Goal: Task Accomplishment & Management: Manage account settings

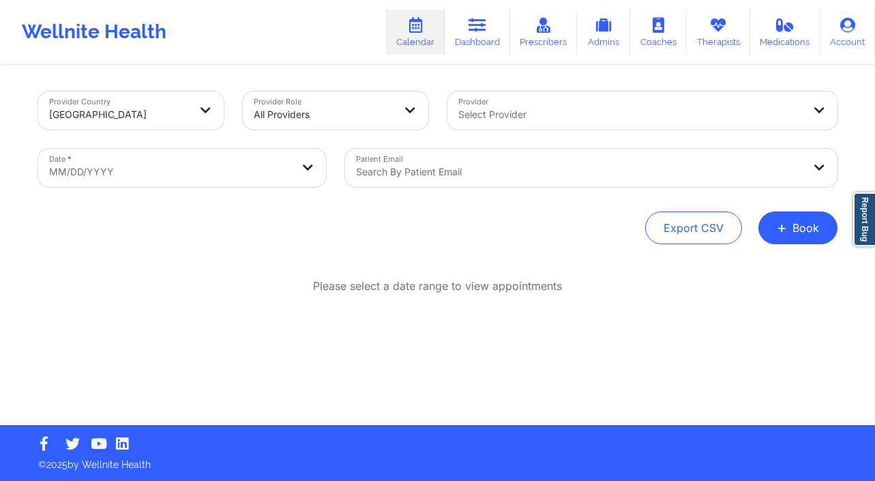
click at [179, 169] on body "Wellnite Health Calendar Dashboard Prescribers Admins Coaches Therapists Medica…" at bounding box center [437, 240] width 875 height 481
select select "2025-8"
select select "2025-9"
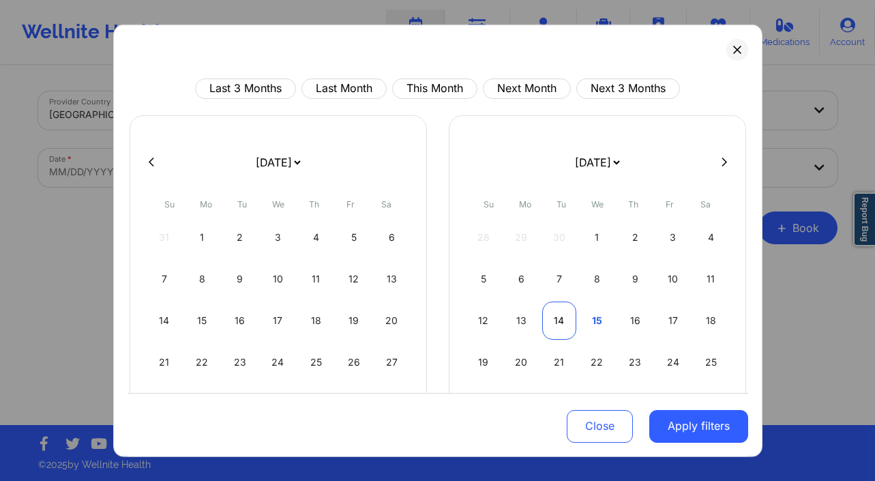
click at [566, 324] on div "14" at bounding box center [559, 320] width 35 height 38
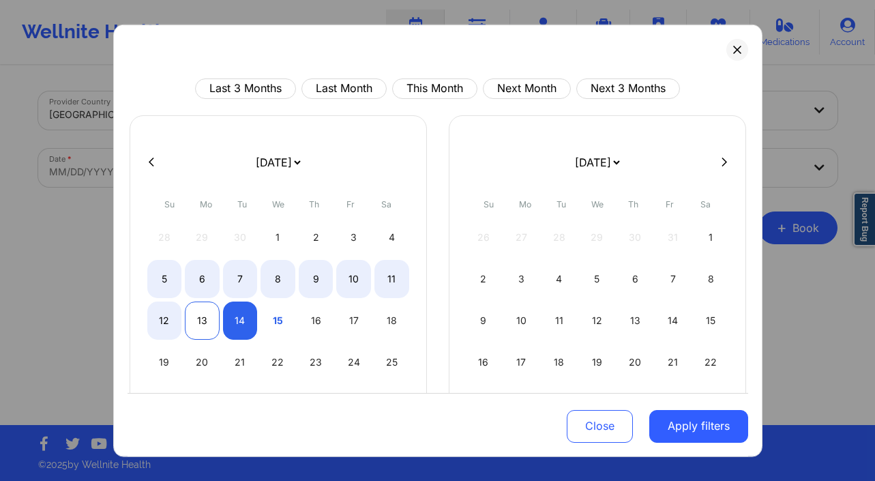
select select "2025-9"
select select "2025-10"
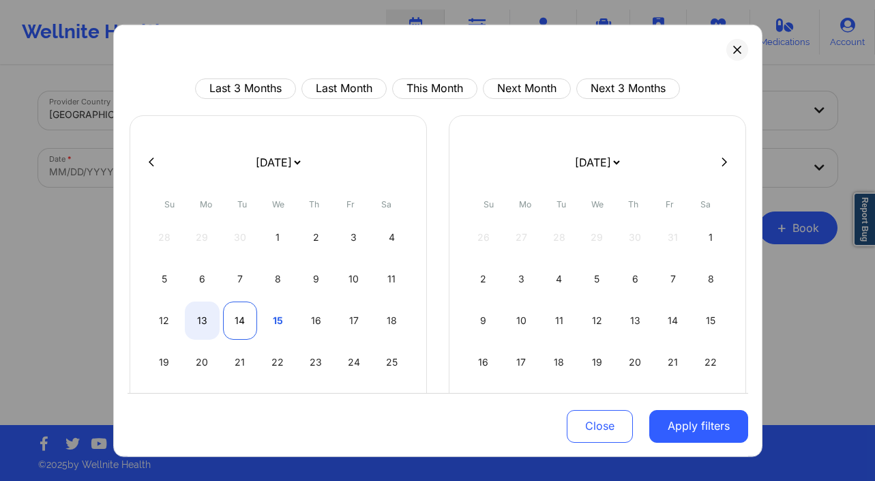
select select "2025-9"
select select "2025-10"
click at [242, 318] on div "14" at bounding box center [240, 320] width 35 height 38
select select "2025-9"
select select "2025-10"
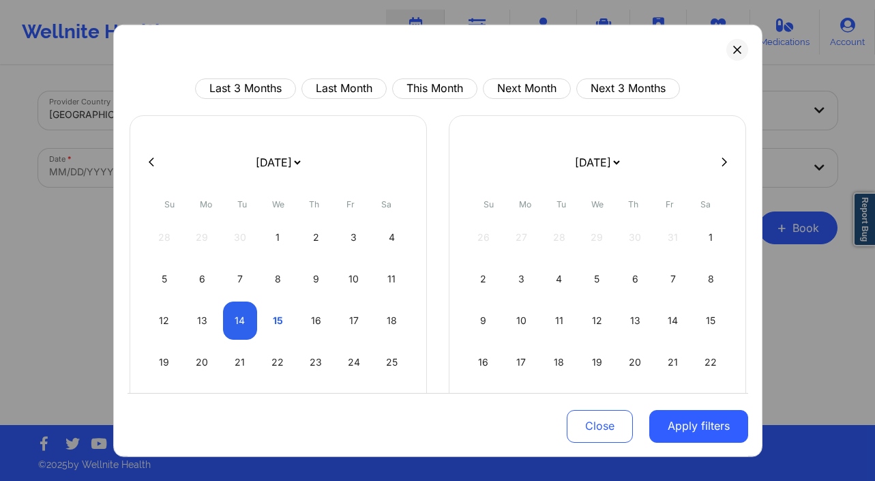
click at [676, 411] on button "Apply filters" at bounding box center [699, 426] width 99 height 33
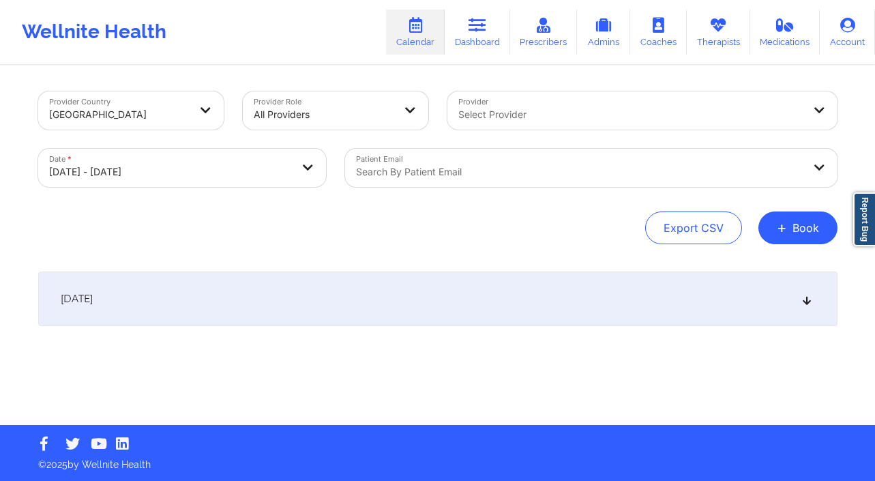
click at [532, 97] on div "Select Provider" at bounding box center [627, 110] width 358 height 38
type input "anais q"
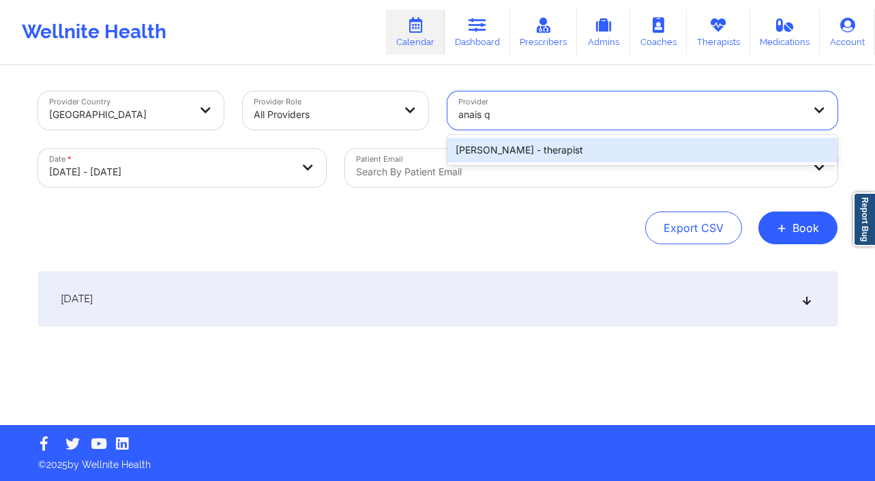
click at [691, 150] on div "[PERSON_NAME] - therapist" at bounding box center [643, 150] width 390 height 25
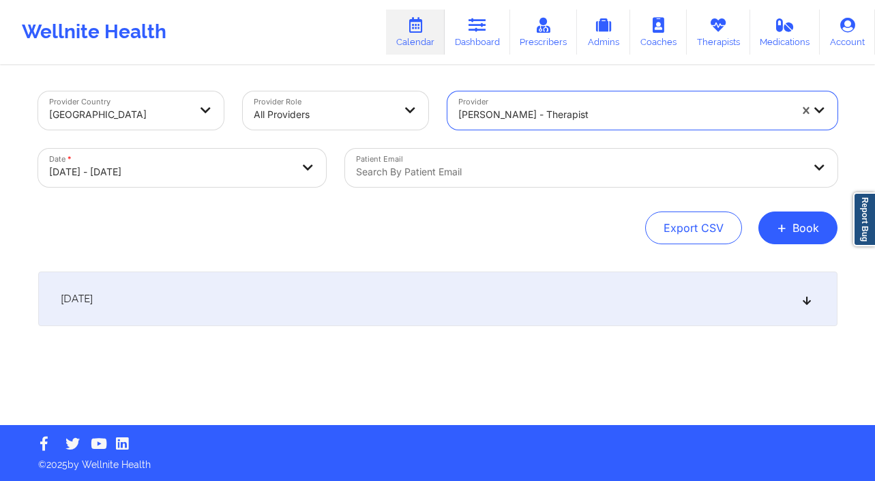
click at [588, 307] on div "[DATE]" at bounding box center [438, 299] width 800 height 55
type input "[PERSON_NAME] de"
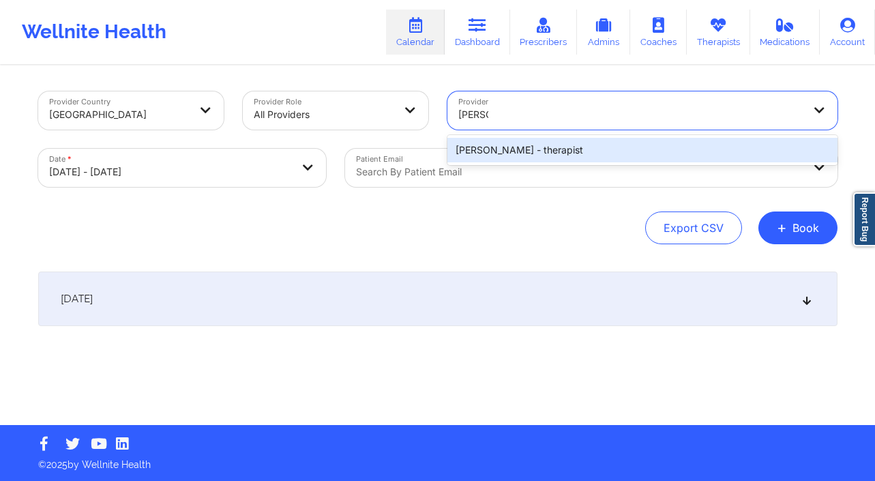
click at [569, 147] on div "[PERSON_NAME] - therapist" at bounding box center [643, 150] width 390 height 25
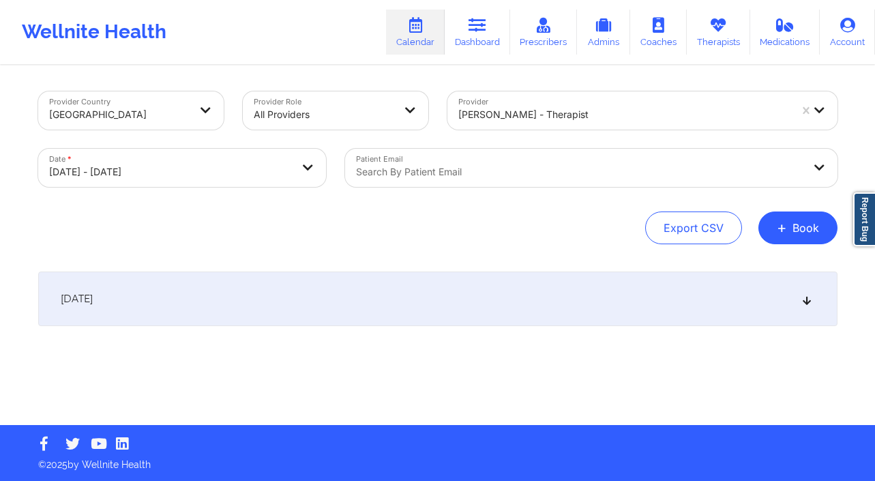
click at [388, 292] on div "[DATE]" at bounding box center [438, 299] width 800 height 55
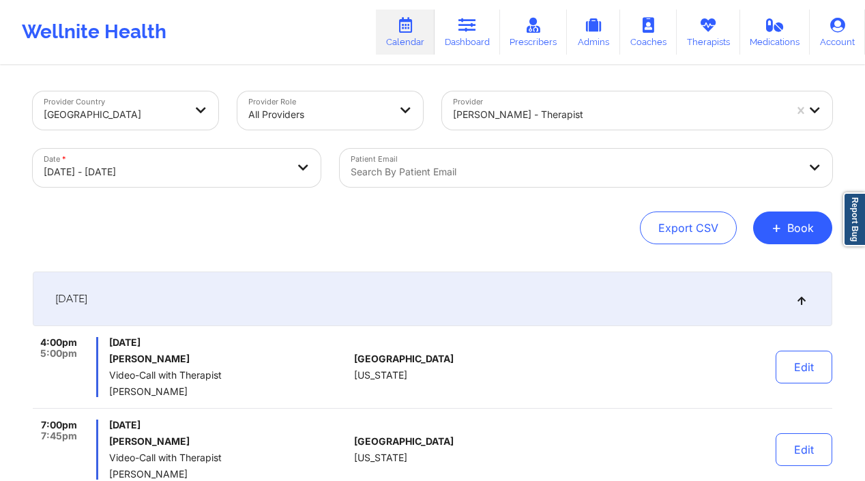
click at [177, 161] on body "Wellnite Health Calendar Dashboard Prescribers Admins Coaches Therapists Medica…" at bounding box center [432, 240] width 865 height 481
select select "2025-9"
select select "2025-10"
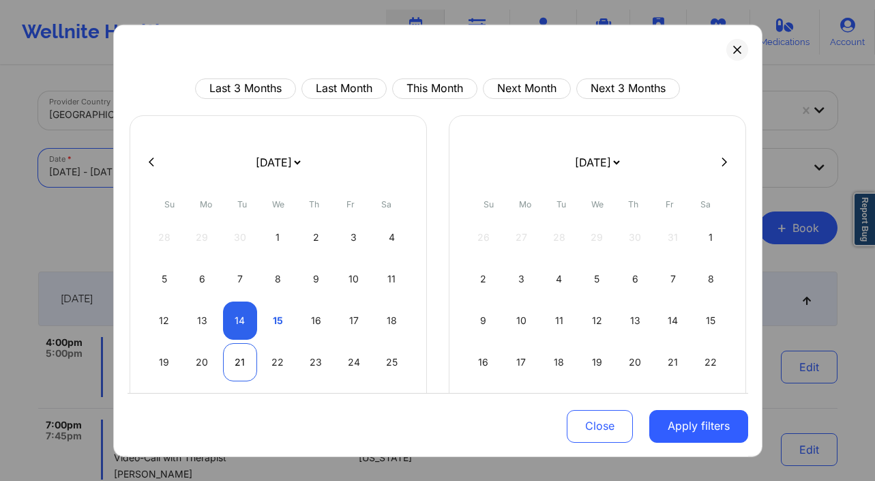
click at [243, 360] on div "21" at bounding box center [240, 362] width 35 height 38
select select "2025-9"
select select "2025-10"
select select "2025-9"
select select "2025-10"
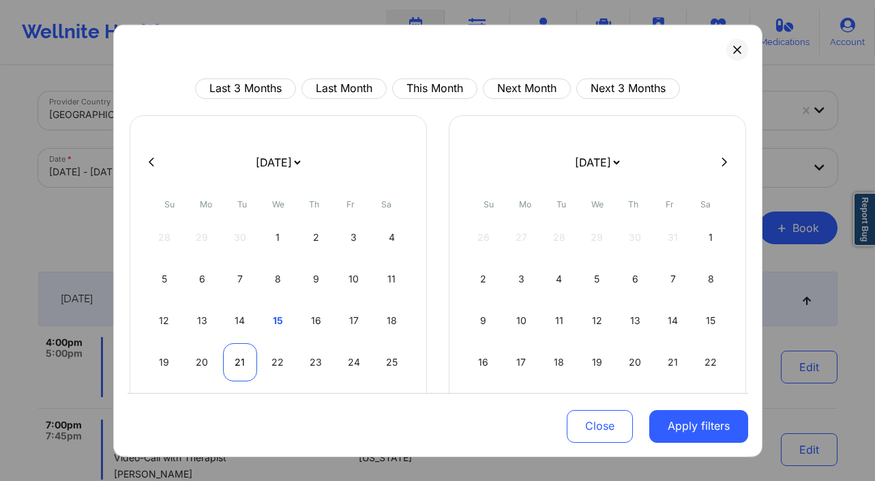
click at [237, 366] on div "21" at bounding box center [240, 362] width 35 height 38
select select "2025-9"
select select "2025-10"
click at [687, 424] on button "Apply filters" at bounding box center [699, 426] width 99 height 33
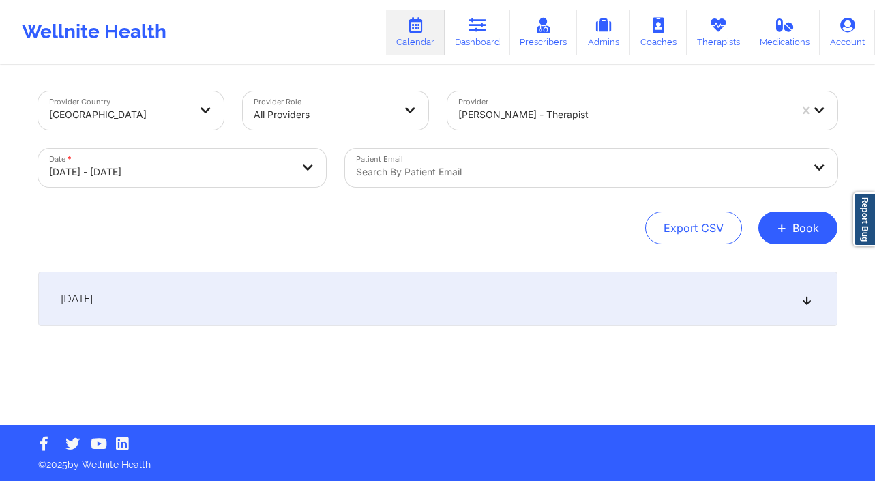
click at [274, 305] on div "[DATE]" at bounding box center [438, 299] width 800 height 55
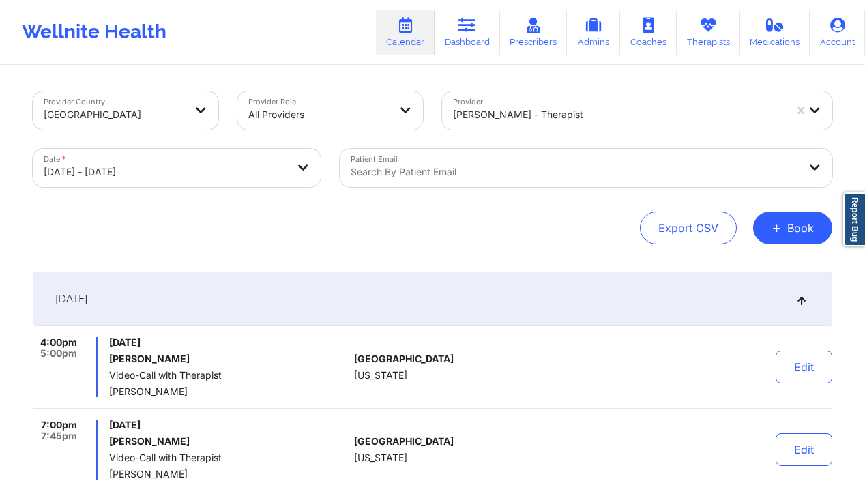
select select "2025-9"
select select "2025-10"
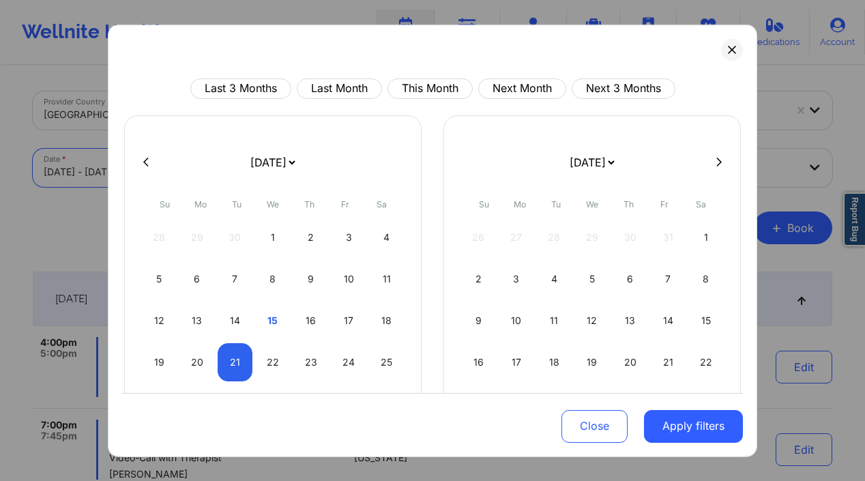
click at [256, 171] on body "Wellnite Health Calendar Dashboard Prescribers Admins Coaches Therapists Medica…" at bounding box center [432, 240] width 865 height 481
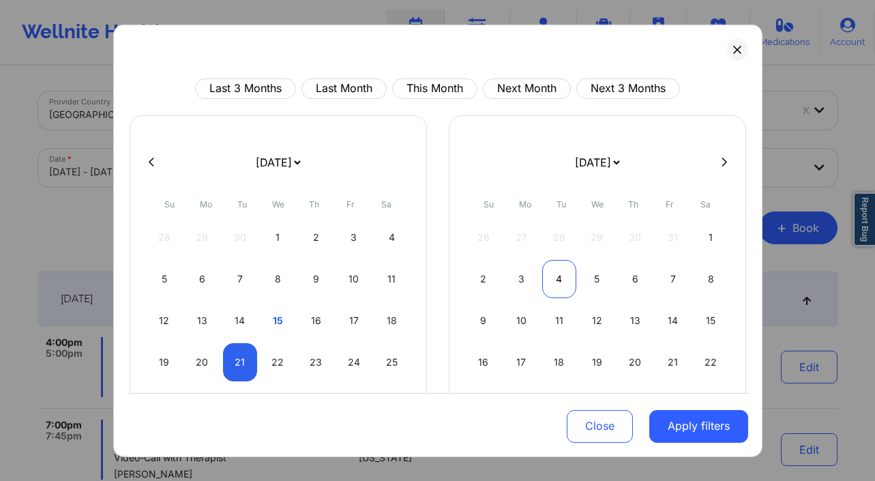
click at [560, 267] on div "4" at bounding box center [559, 278] width 35 height 38
select select "2025-10"
select select "2025-11"
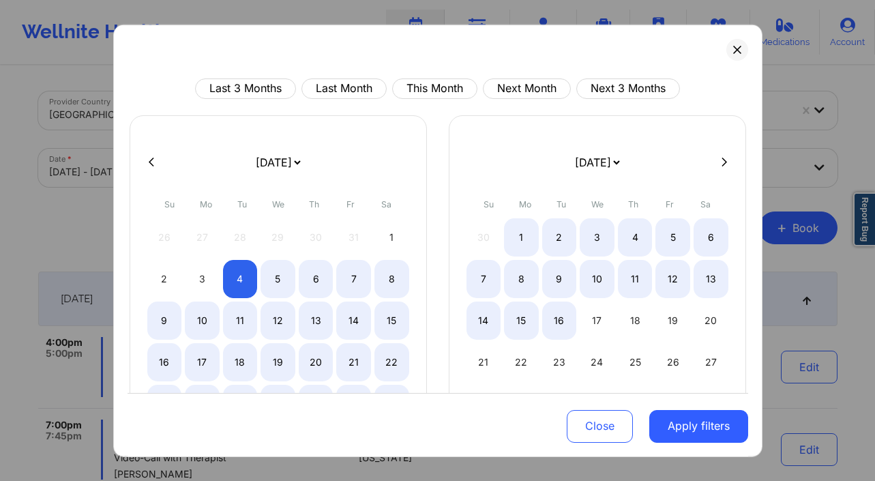
select select "2025-10"
select select "2025-11"
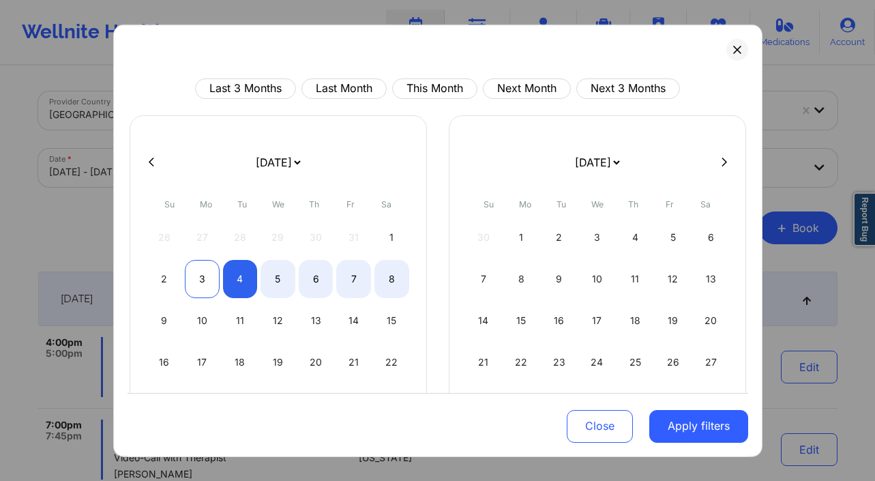
select select "2025-10"
select select "2025-11"
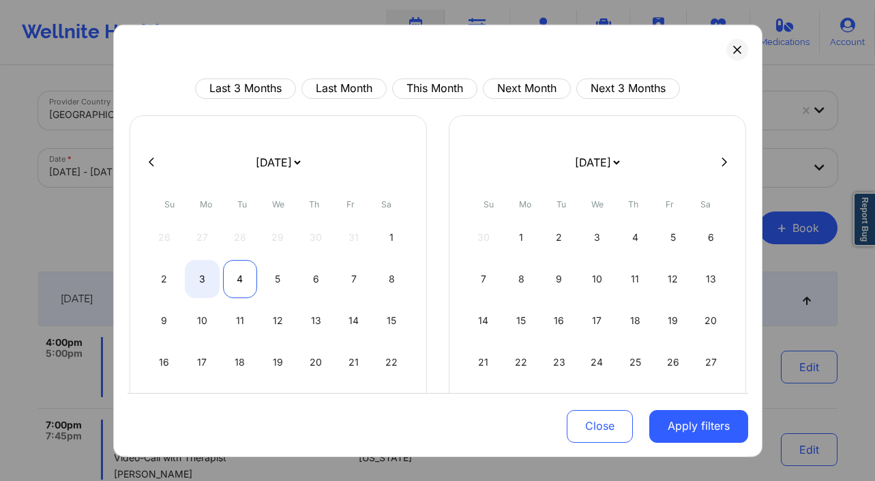
select select "2025-10"
select select "2025-11"
click at [239, 276] on div "4" at bounding box center [240, 278] width 35 height 38
select select "2025-10"
select select "2025-11"
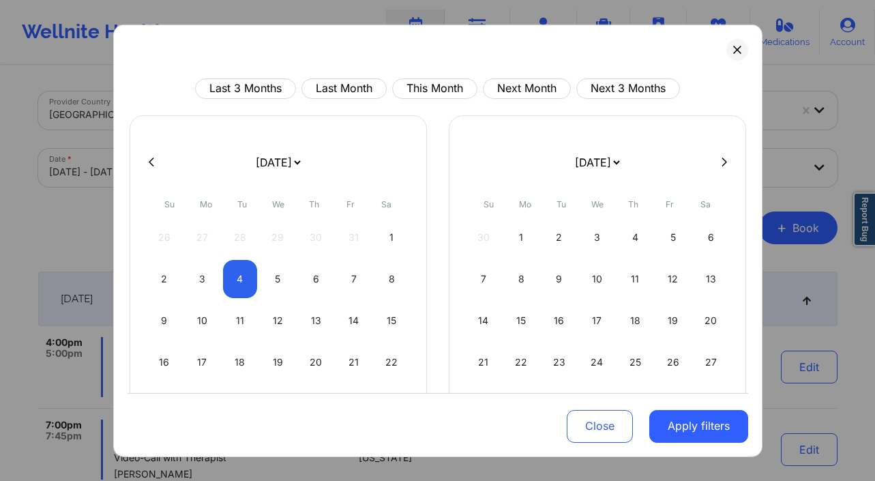
click at [696, 427] on button "Apply filters" at bounding box center [699, 426] width 99 height 33
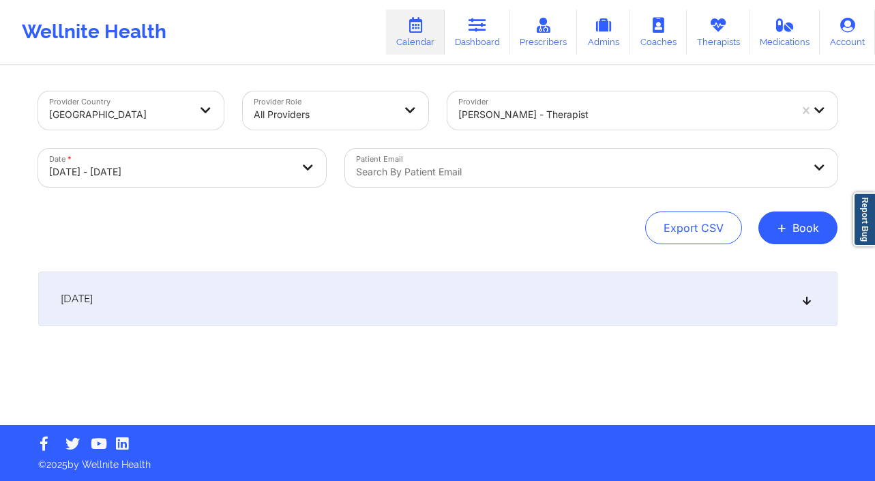
click at [192, 292] on div "[DATE]" at bounding box center [438, 299] width 800 height 55
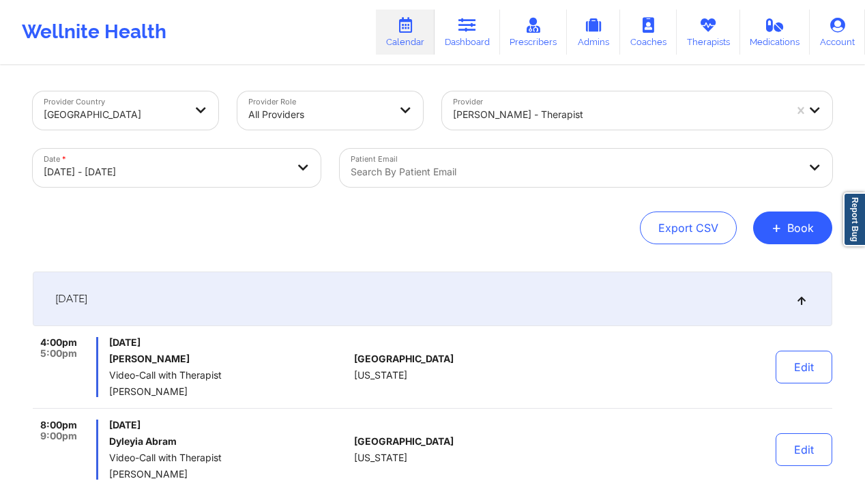
select select "2025-10"
select select "2025-11"
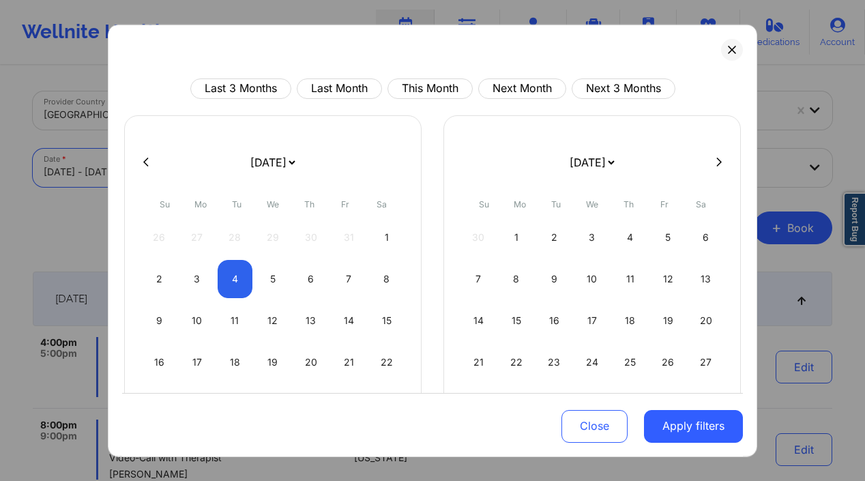
click at [209, 180] on body "Wellnite Health Calendar Dashboard Prescribers Admins Coaches Therapists Medica…" at bounding box center [432, 240] width 865 height 481
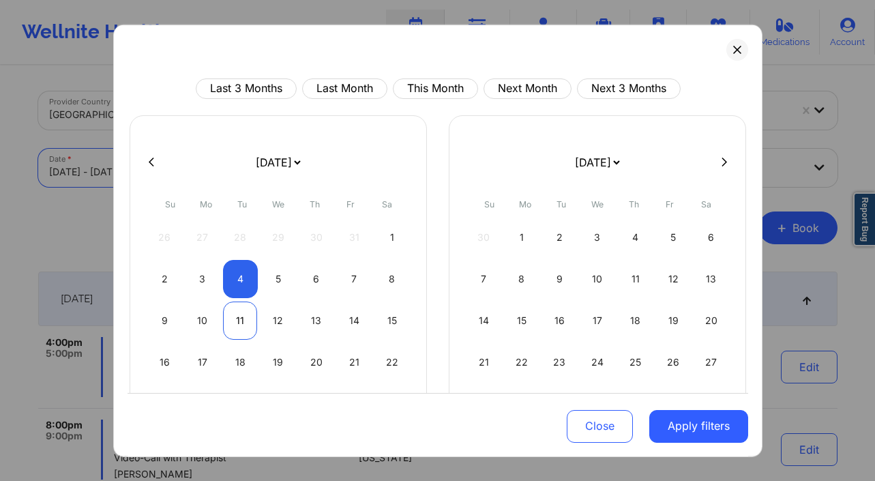
click at [233, 326] on div "11" at bounding box center [240, 320] width 35 height 38
select select "2025-10"
select select "2025-11"
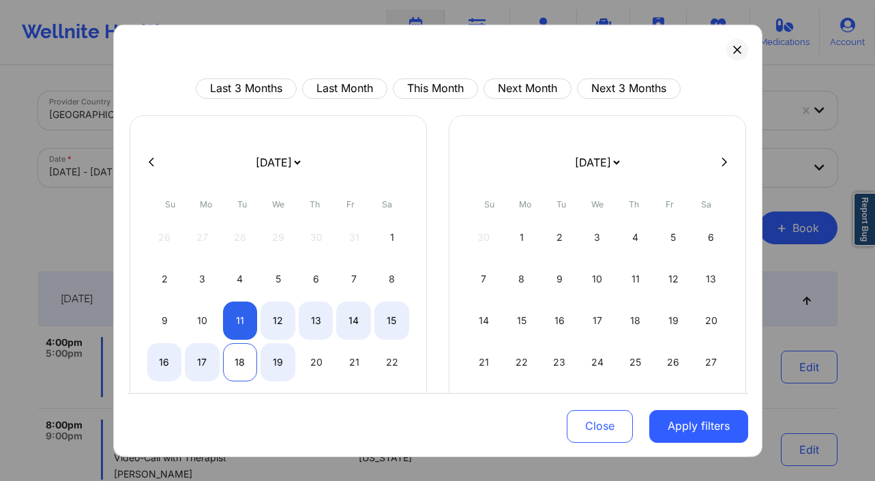
select select "2025-10"
select select "2025-11"
select select "2025-10"
select select "2025-11"
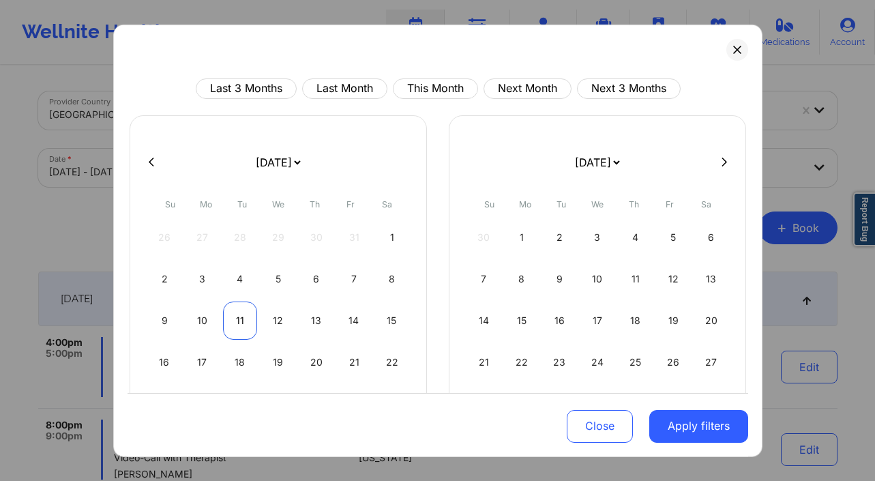
click at [234, 320] on div "11" at bounding box center [240, 320] width 35 height 38
select select "2025-10"
select select "2025-11"
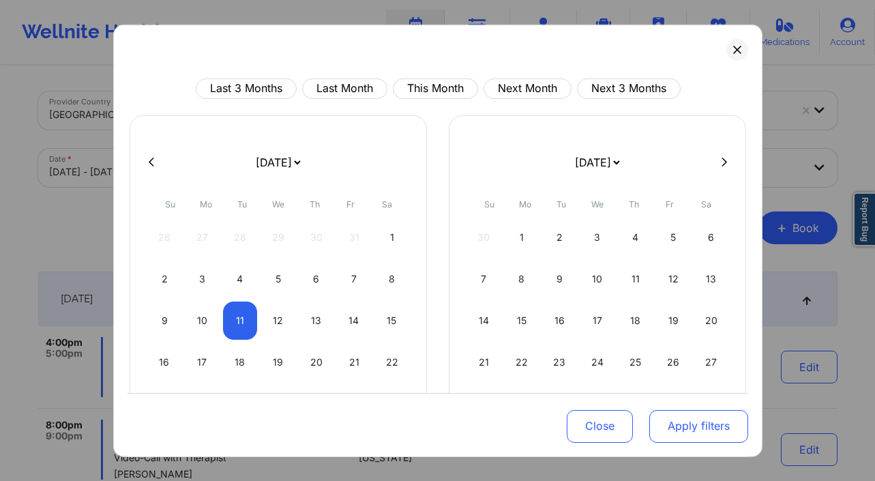
click at [690, 424] on button "Apply filters" at bounding box center [699, 426] width 99 height 33
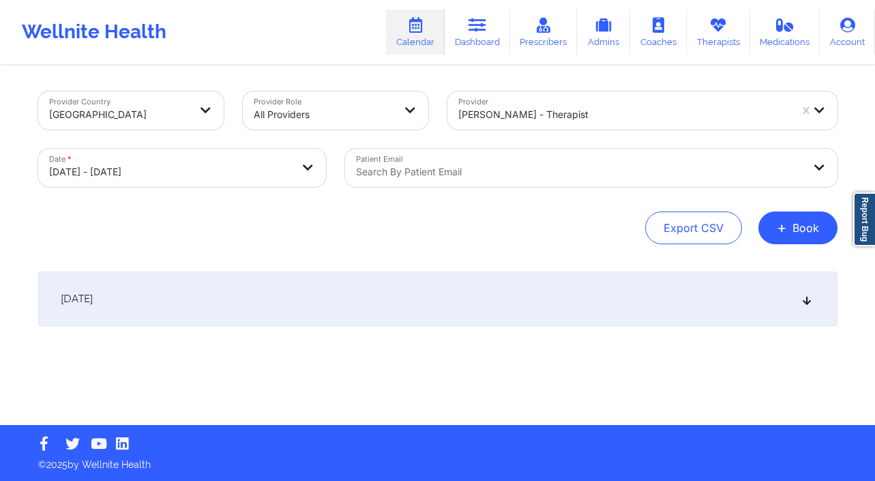
click at [194, 294] on div "[DATE]" at bounding box center [438, 299] width 800 height 55
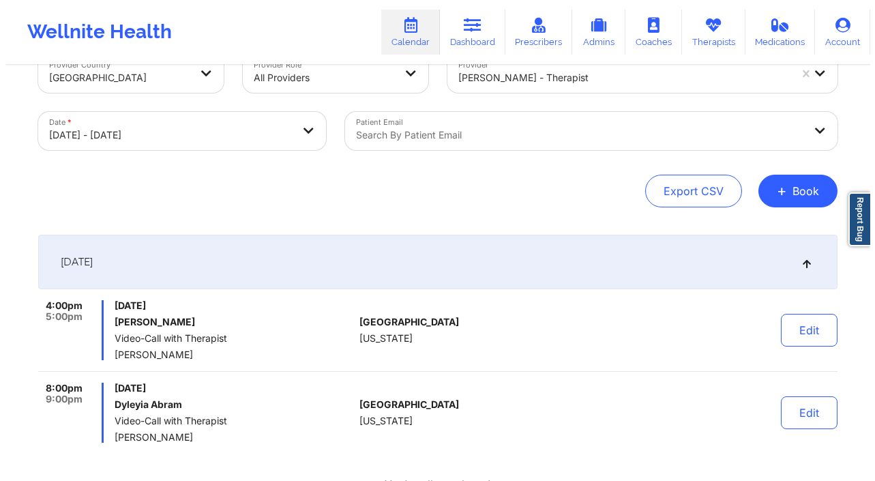
scroll to position [35, 0]
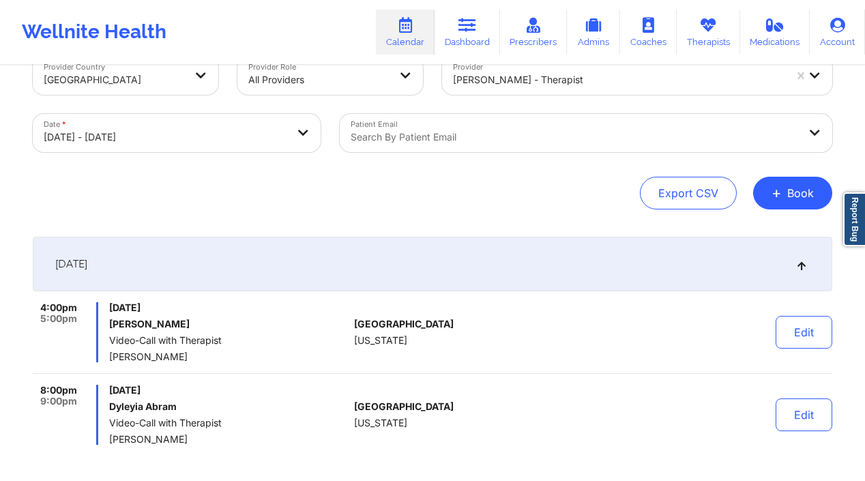
click at [153, 133] on body "Wellnite Health Calendar Dashboard Prescribers Admins Coaches Therapists Medica…" at bounding box center [432, 205] width 865 height 481
select select "2025-10"
select select "2025-11"
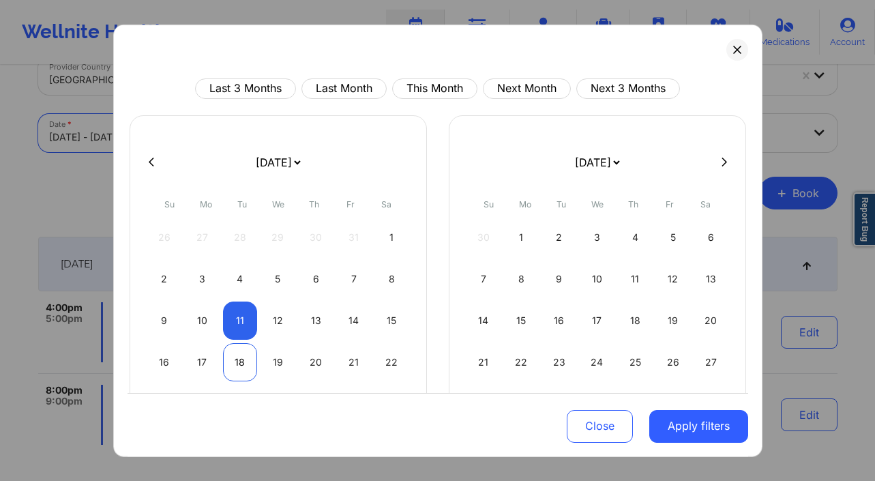
click at [247, 367] on div "18" at bounding box center [240, 362] width 35 height 38
select select "2025-10"
select select "2025-11"
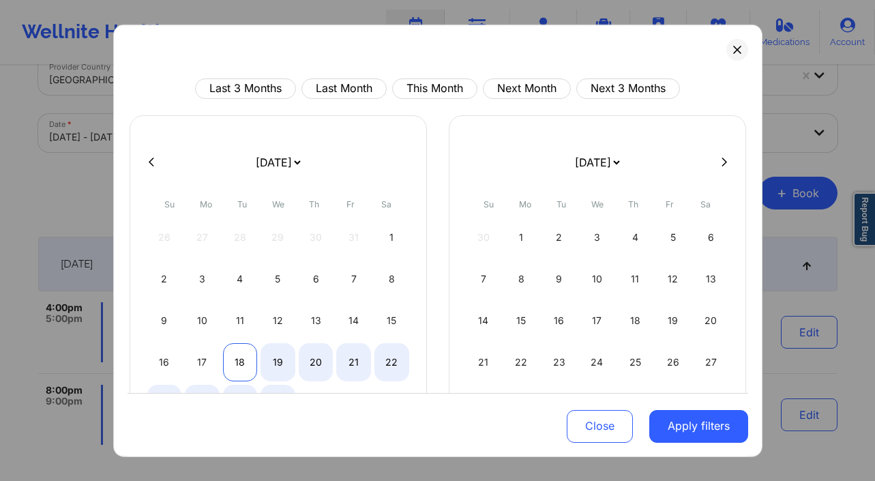
select select "2025-10"
select select "2025-11"
click at [243, 368] on div "18" at bounding box center [240, 362] width 35 height 38
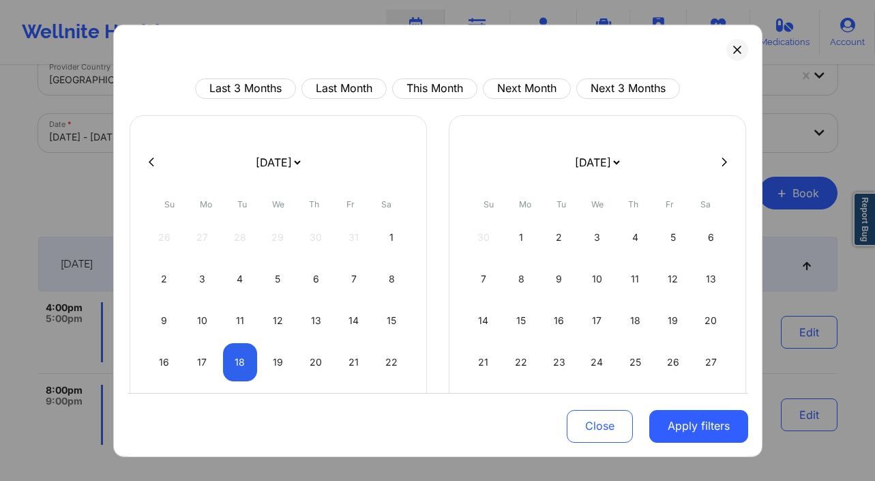
select select "2025-10"
select select "2025-11"
click at [734, 425] on button "Apply filters" at bounding box center [699, 426] width 99 height 33
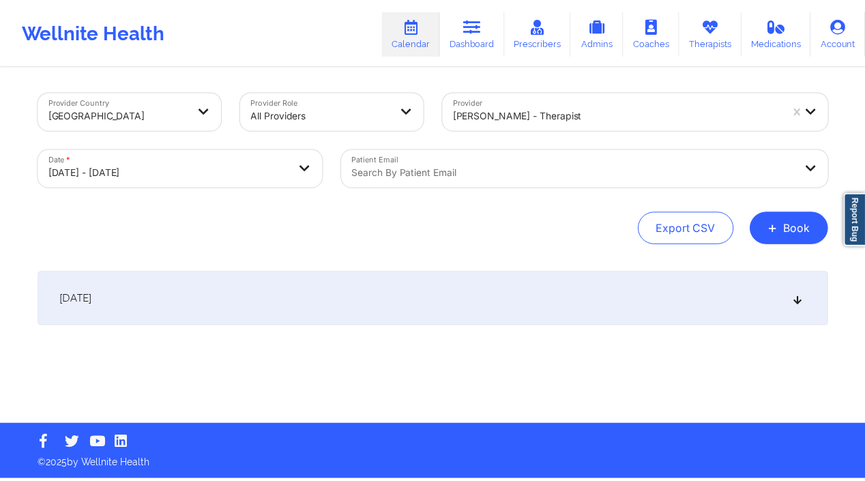
scroll to position [0, 0]
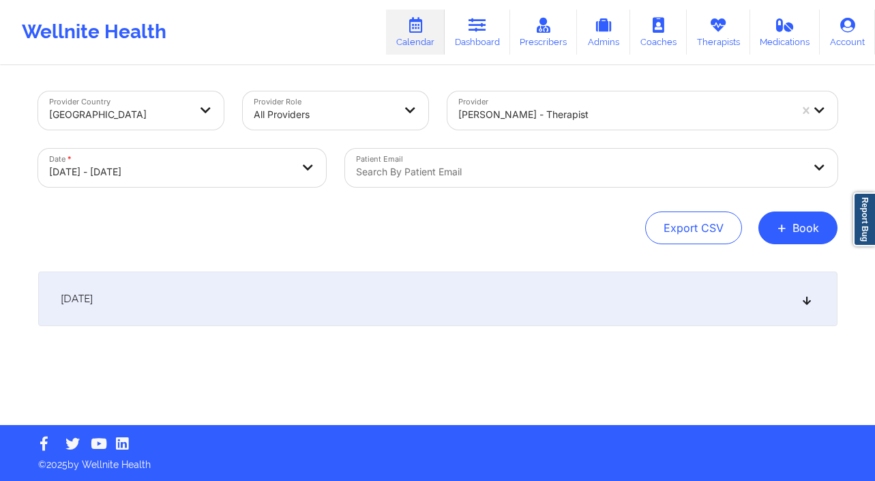
click at [231, 288] on div "[DATE]" at bounding box center [438, 299] width 800 height 55
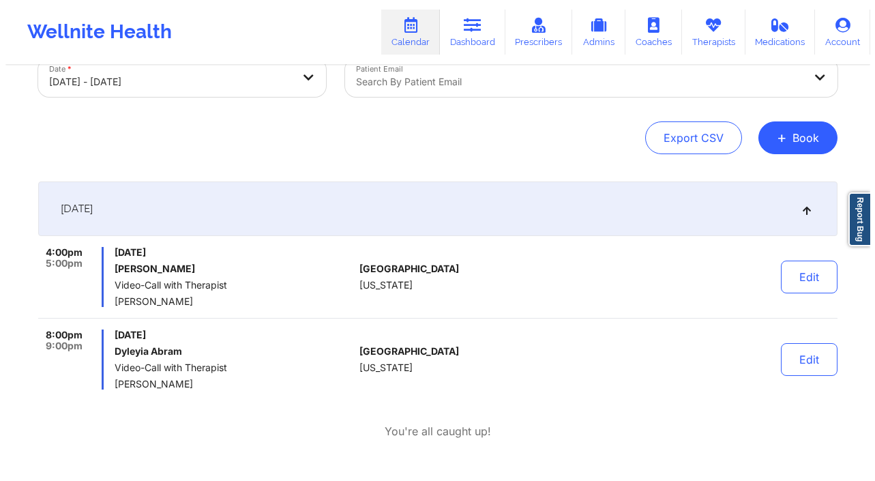
scroll to position [20, 0]
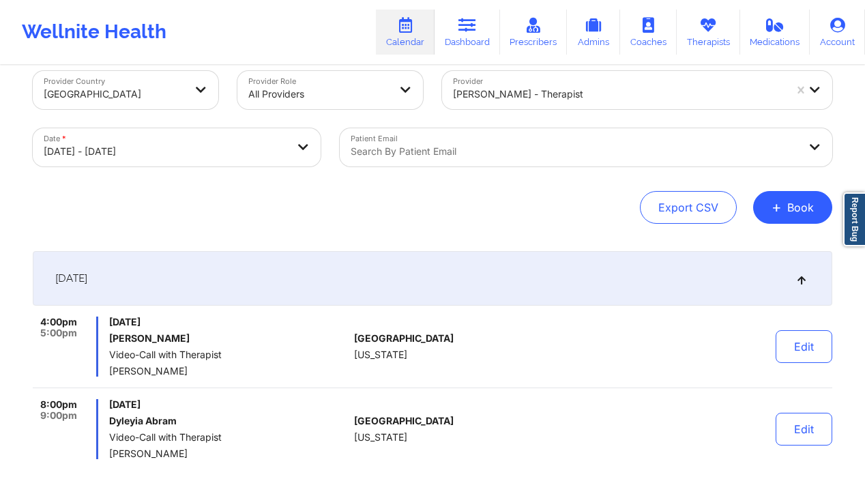
click at [235, 150] on body "Wellnite Health Calendar Dashboard Prescribers Admins Coaches Therapists Medica…" at bounding box center [432, 220] width 865 height 481
select select "2025-10"
select select "2025-11"
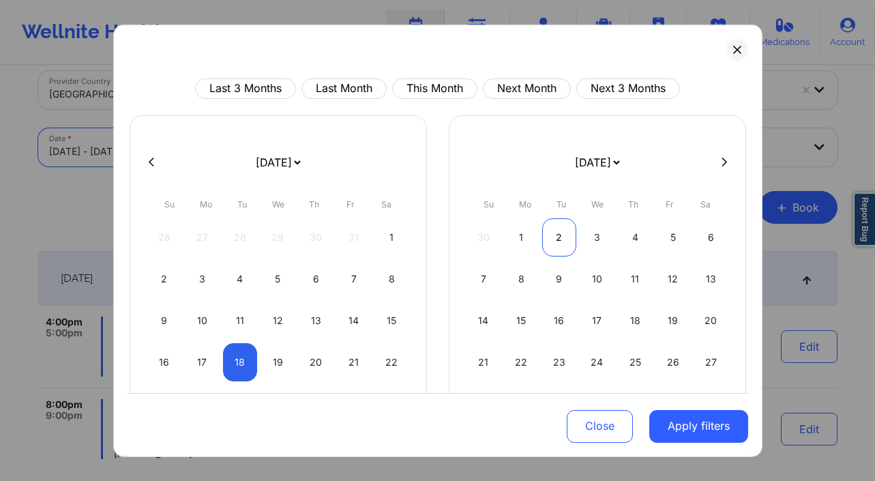
click at [557, 237] on div "2" at bounding box center [559, 237] width 35 height 38
select select "2025-11"
select select "2026-0"
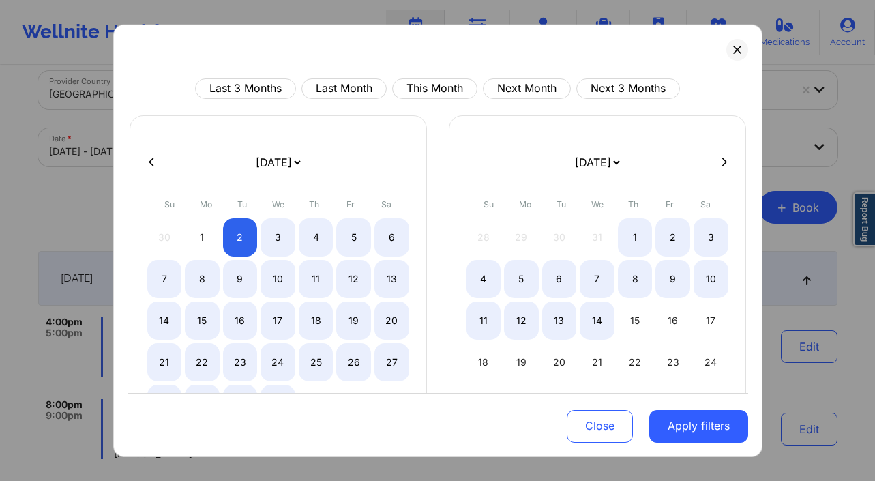
select select "2025-11"
select select "2026-0"
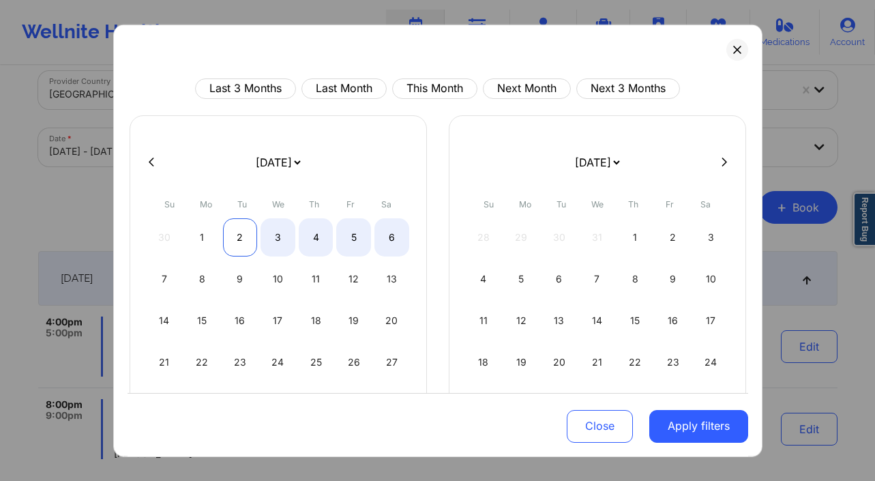
select select "2025-11"
select select "2026-0"
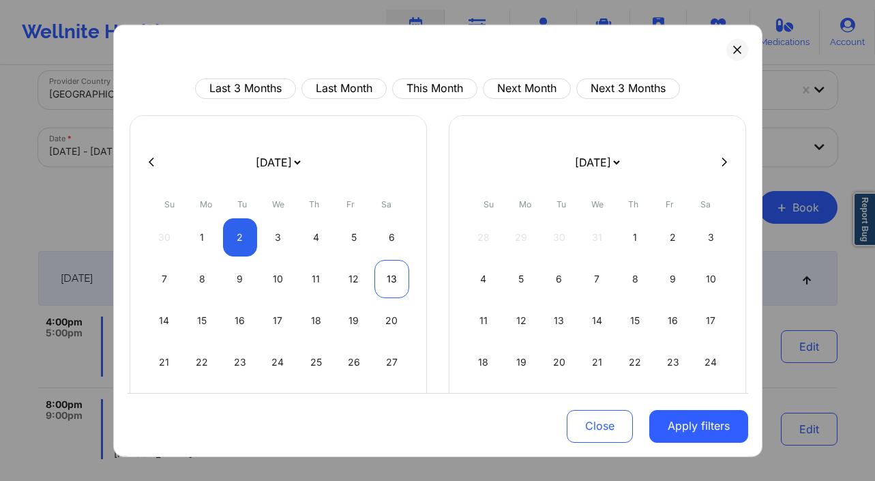
drag, startPoint x: 244, startPoint y: 236, endPoint x: 404, endPoint y: 285, distance: 167.7
click at [244, 236] on div "2" at bounding box center [240, 237] width 35 height 38
select select "2025-11"
select select "2026-0"
click at [713, 433] on button "Apply filters" at bounding box center [699, 426] width 99 height 33
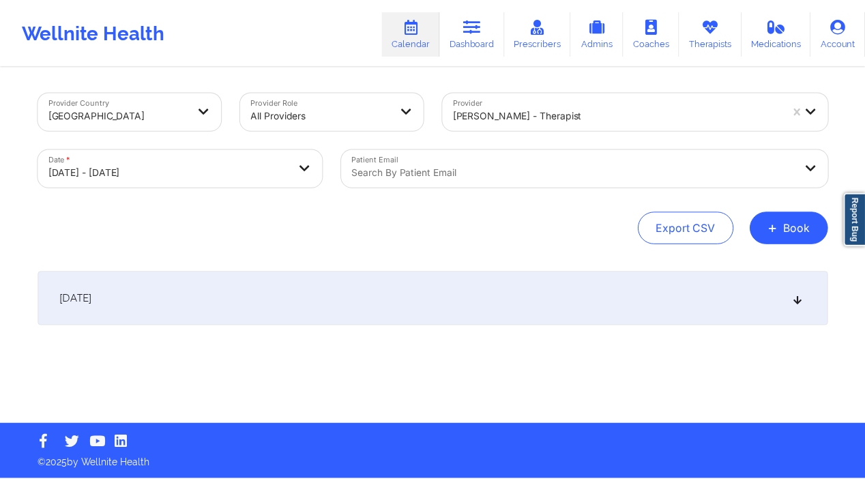
scroll to position [0, 0]
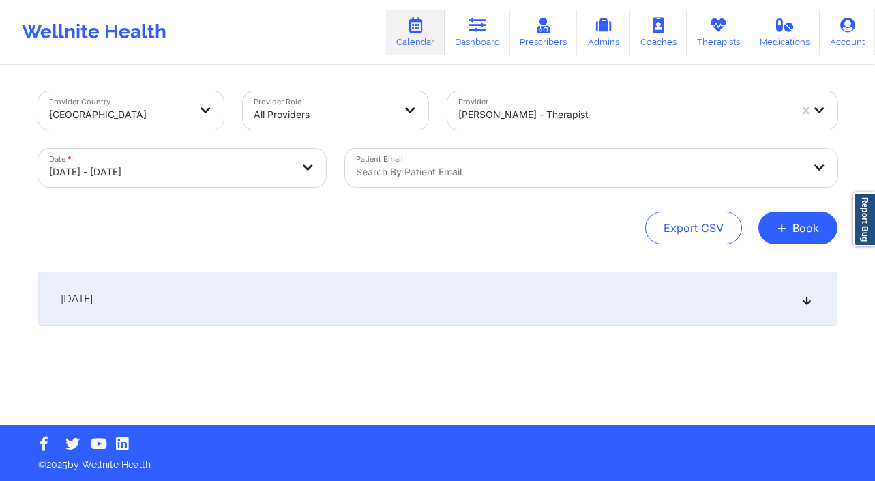
drag, startPoint x: 192, startPoint y: 302, endPoint x: 205, endPoint y: 303, distance: 13.0
click at [193, 302] on div "[DATE]" at bounding box center [438, 299] width 800 height 55
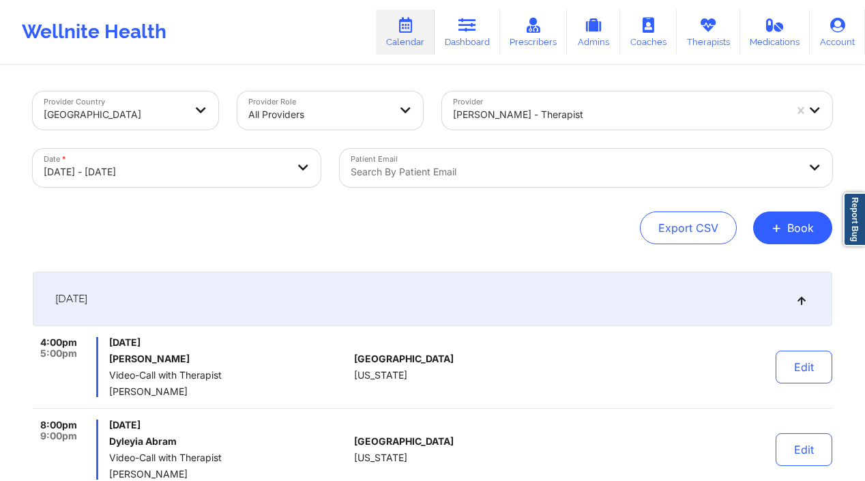
click at [236, 180] on body "Wellnite Health Calendar Dashboard Prescribers Admins Coaches Therapists Medica…" at bounding box center [432, 240] width 865 height 481
select select "2025-11"
select select "2026-0"
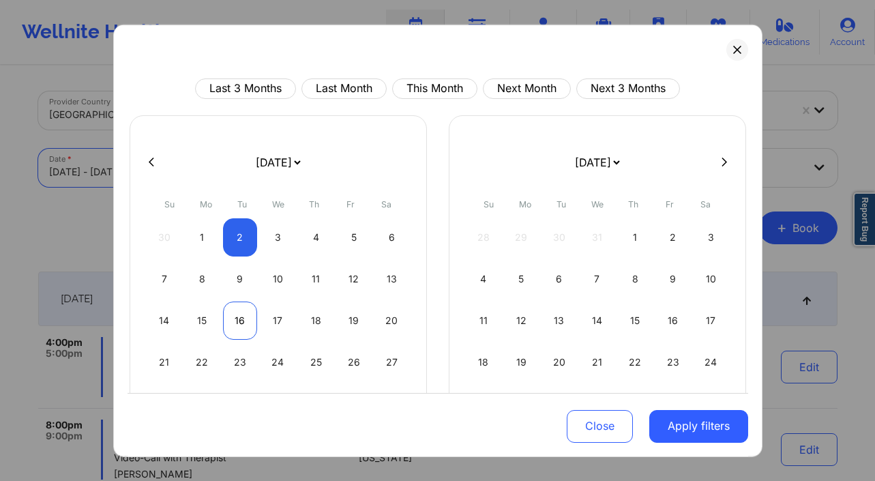
click at [224, 310] on div "16" at bounding box center [240, 320] width 35 height 38
select select "2025-11"
select select "2026-0"
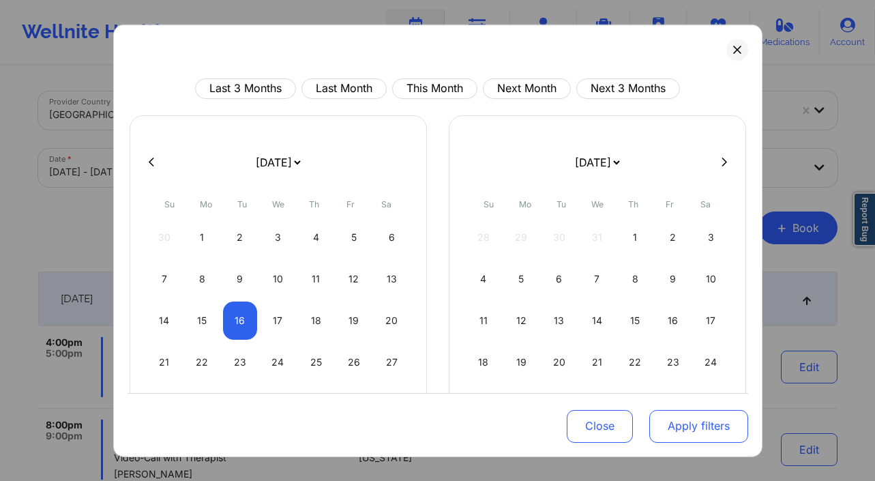
select select "2025-11"
select select "2026-0"
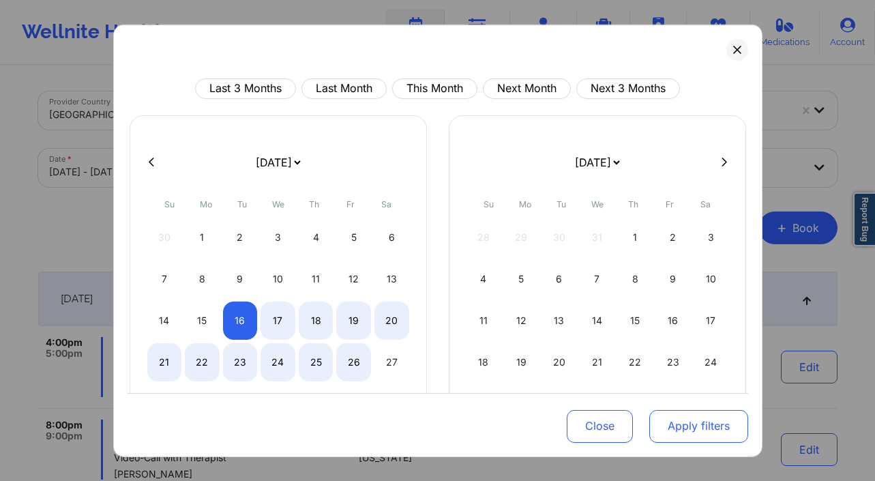
click at [712, 417] on button "Apply filters" at bounding box center [699, 426] width 99 height 33
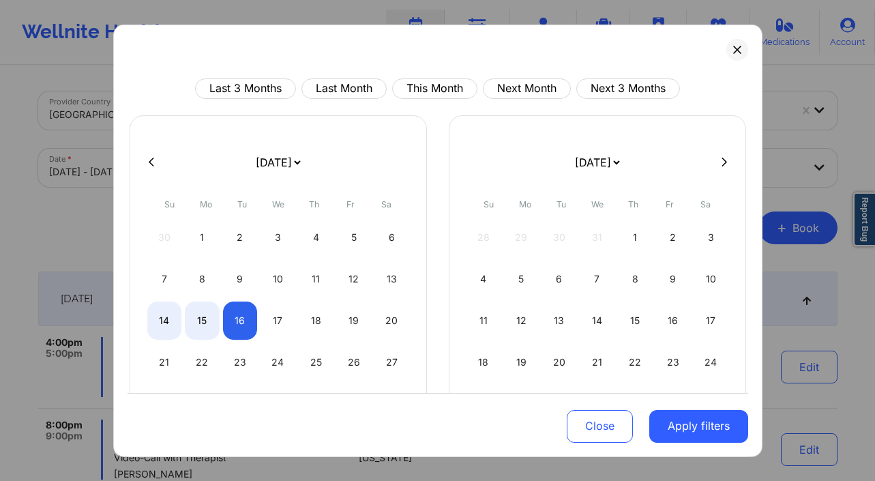
select select "2025-11"
select select "2026-0"
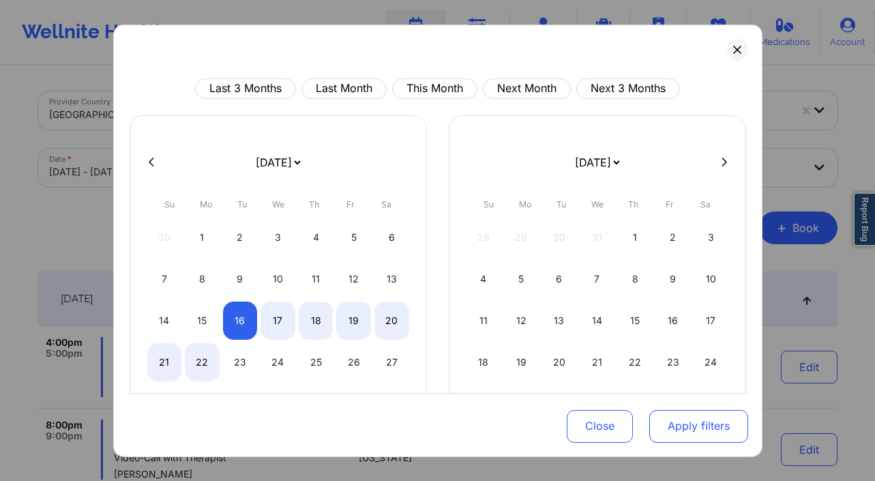
click at [665, 424] on button "Apply filters" at bounding box center [699, 426] width 99 height 33
select select "2025-11"
select select "2026-0"
select select "2025-11"
select select "2026-0"
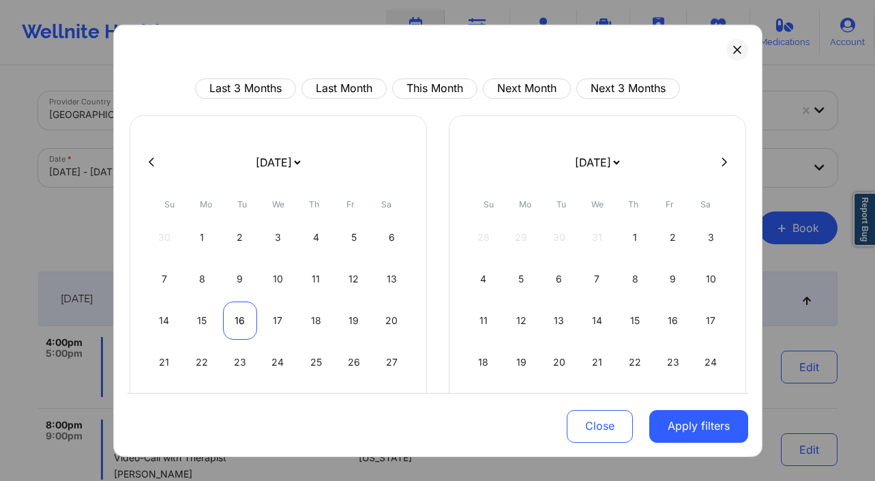
click at [250, 323] on div "16" at bounding box center [240, 320] width 35 height 38
select select "2025-11"
select select "2026-0"
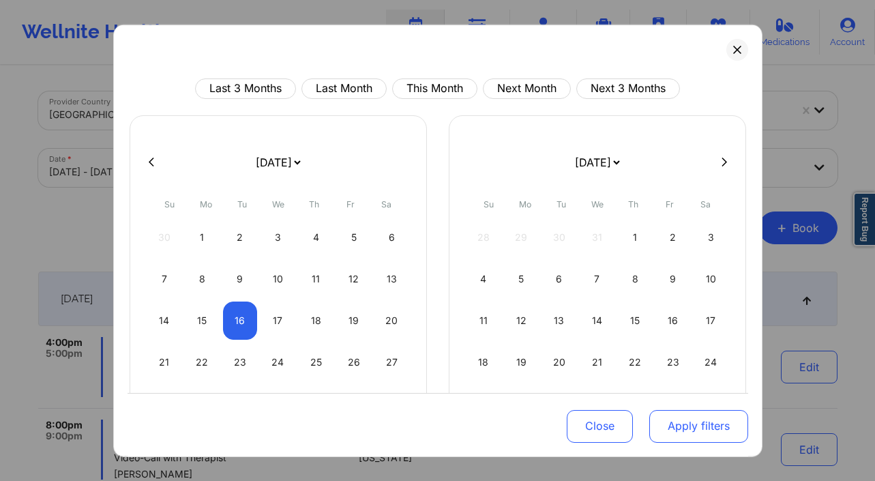
click at [669, 421] on button "Apply filters" at bounding box center [699, 426] width 99 height 33
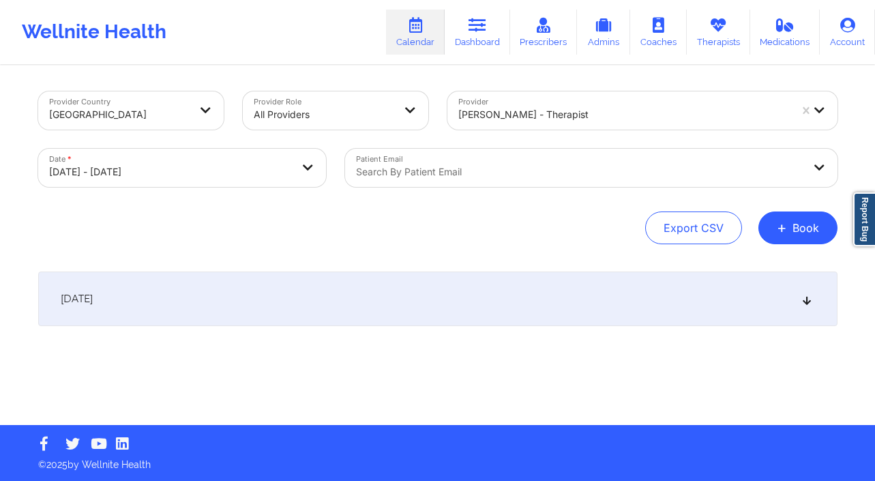
click at [201, 308] on div "[DATE]" at bounding box center [438, 299] width 800 height 55
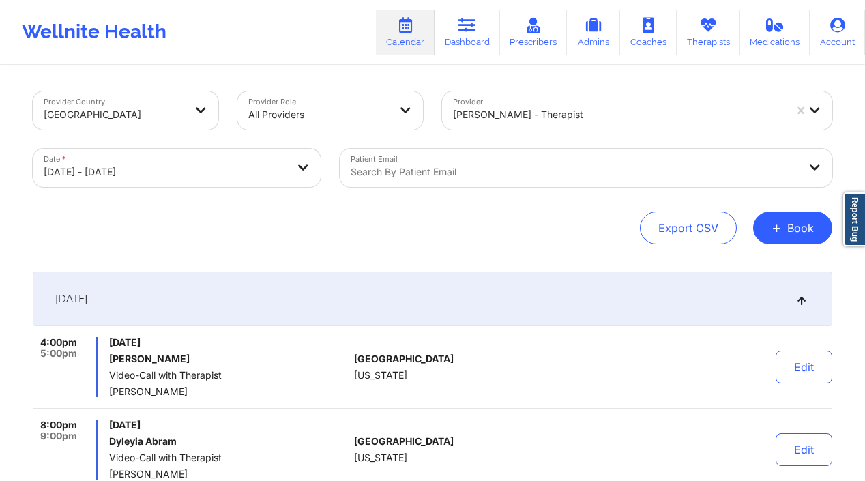
click at [160, 186] on body "Wellnite Health Calendar Dashboard Prescribers Admins Coaches Therapists Medica…" at bounding box center [432, 240] width 865 height 481
select select "2025-11"
select select "2026-0"
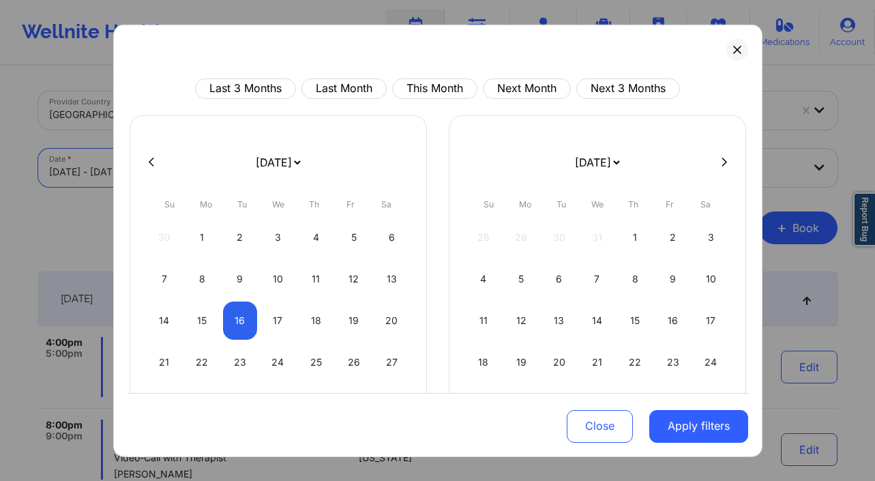
click at [159, 160] on div at bounding box center [438, 161] width 621 height 20
click at [154, 160] on button at bounding box center [152, 162] width 14 height 12
select select "2025-10"
select select "2025-11"
click at [151, 166] on icon at bounding box center [151, 162] width 5 height 10
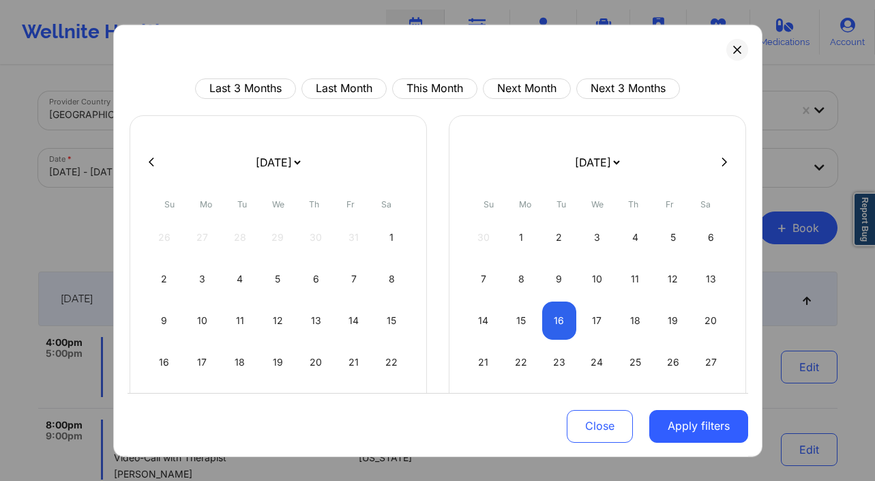
select select "2025-9"
select select "2025-10"
drag, startPoint x: 161, startPoint y: 365, endPoint x: 217, endPoint y: 424, distance: 81.1
click at [161, 365] on div "19" at bounding box center [164, 362] width 35 height 38
select select "2025-9"
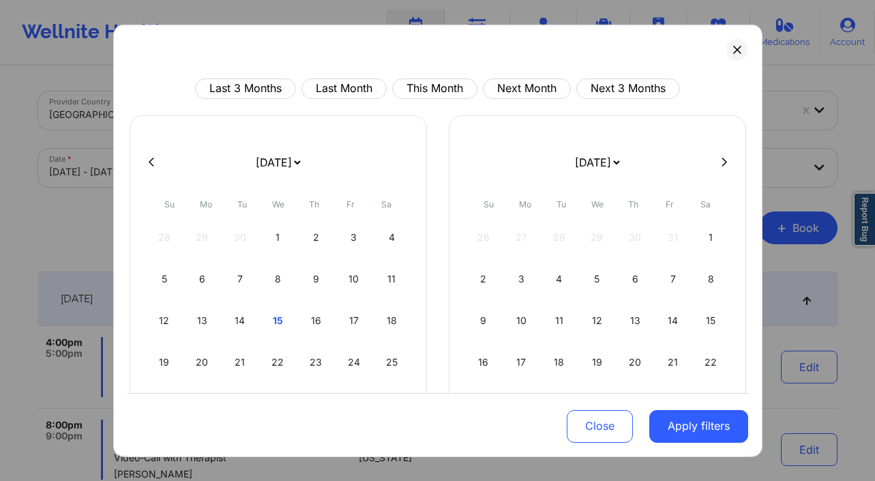
select select "2025-10"
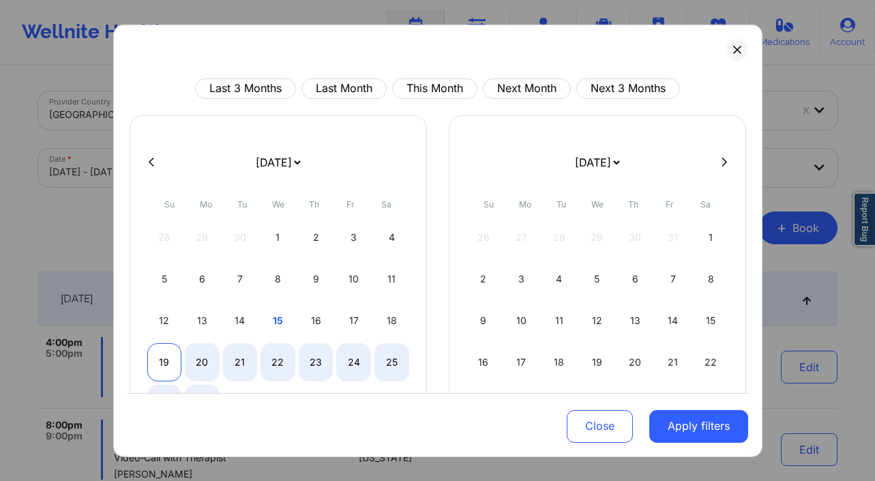
select select "2025-9"
select select "2025-10"
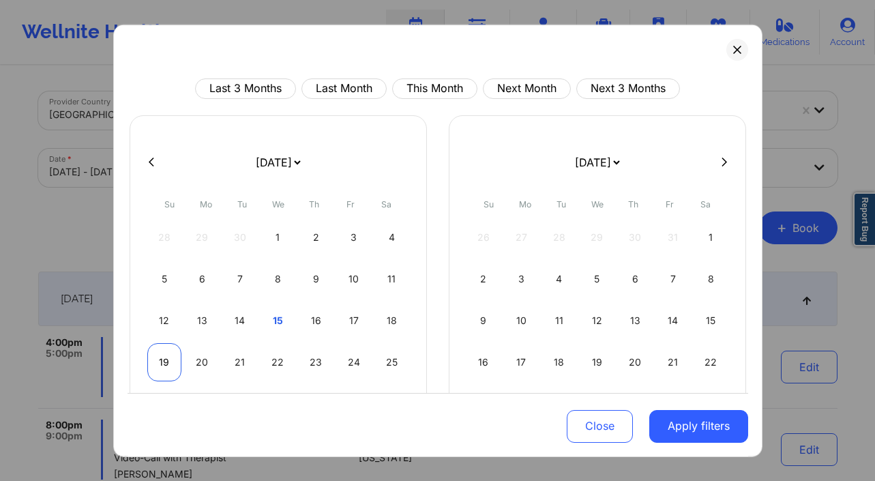
click at [158, 361] on div "19" at bounding box center [164, 362] width 35 height 38
select select "2025-9"
select select "2025-10"
drag, startPoint x: 711, startPoint y: 420, endPoint x: 686, endPoint y: 399, distance: 32.0
click at [711, 419] on button "Apply filters" at bounding box center [699, 426] width 99 height 33
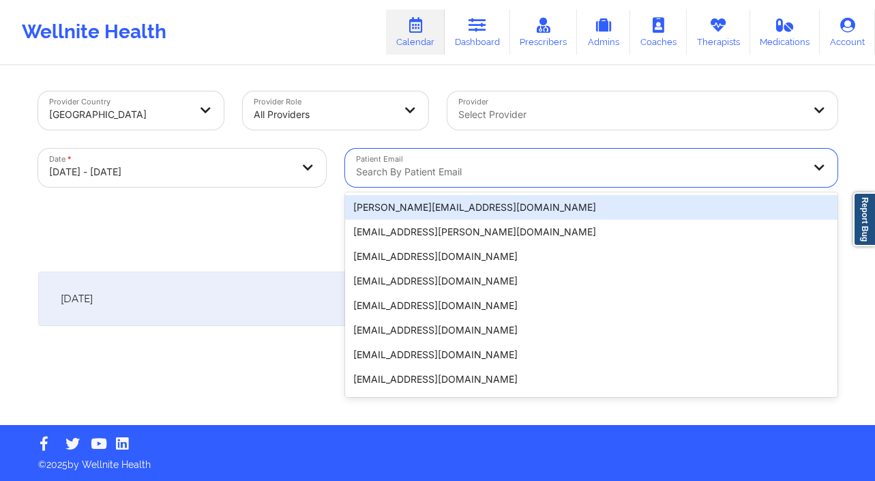
click at [545, 153] on div "Search by patient email" at bounding box center [575, 168] width 460 height 38
paste input "[EMAIL_ADDRESS][DOMAIN_NAME]"
type input "[EMAIL_ADDRESS][DOMAIN_NAME]"
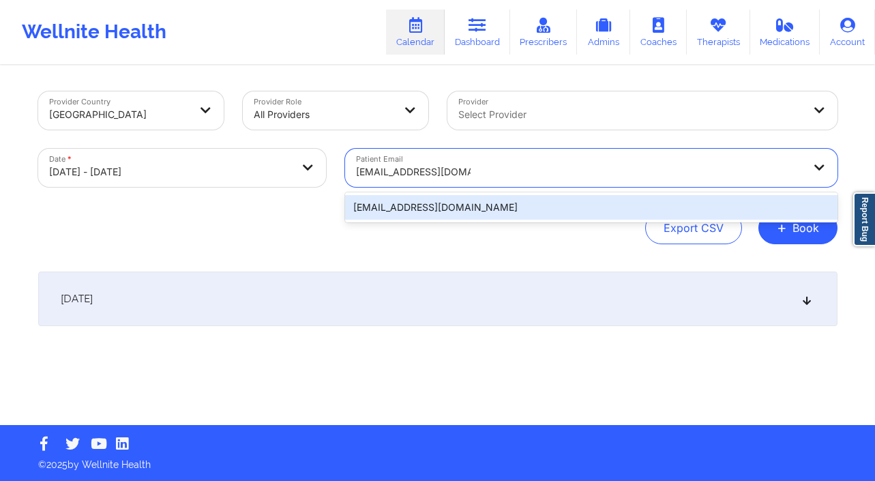
click at [446, 205] on div "[EMAIL_ADDRESS][DOMAIN_NAME]" at bounding box center [591, 207] width 493 height 25
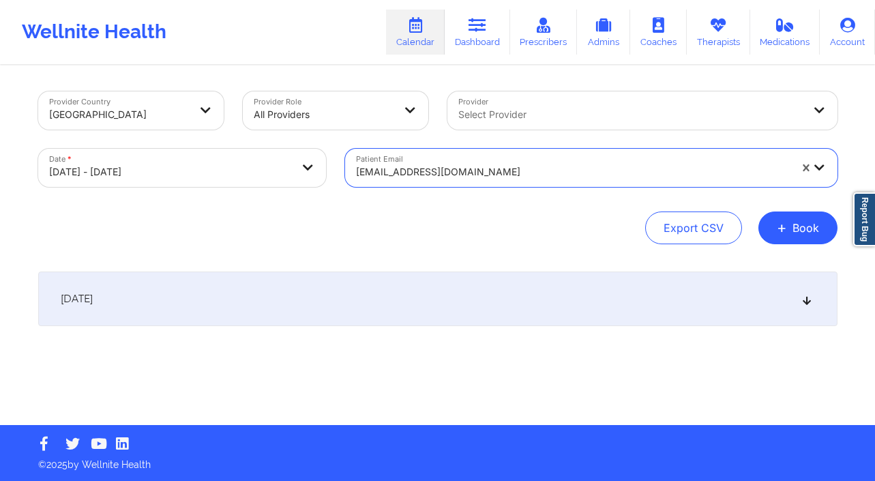
click at [353, 281] on div "[DATE]" at bounding box center [438, 299] width 800 height 55
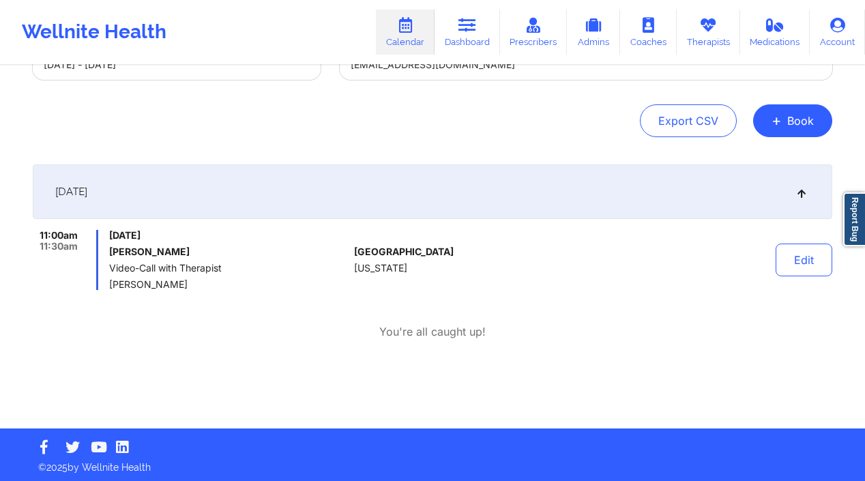
scroll to position [110, 0]
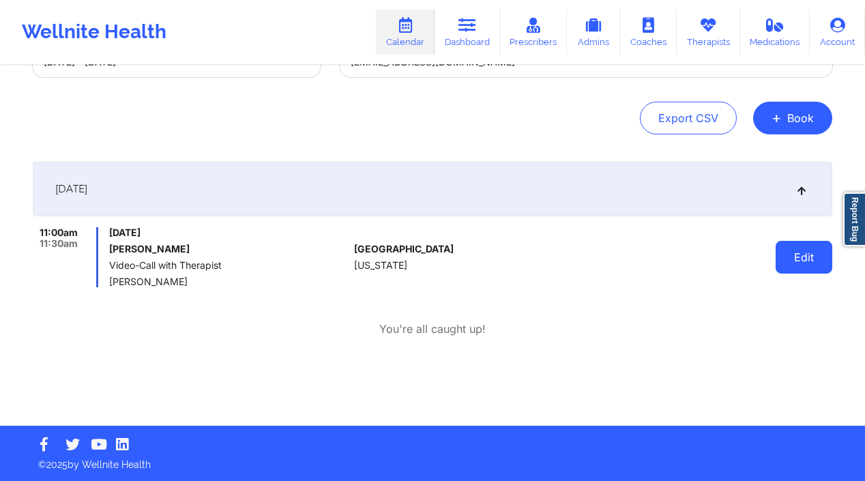
click at [808, 257] on button "Edit" at bounding box center [804, 257] width 57 height 33
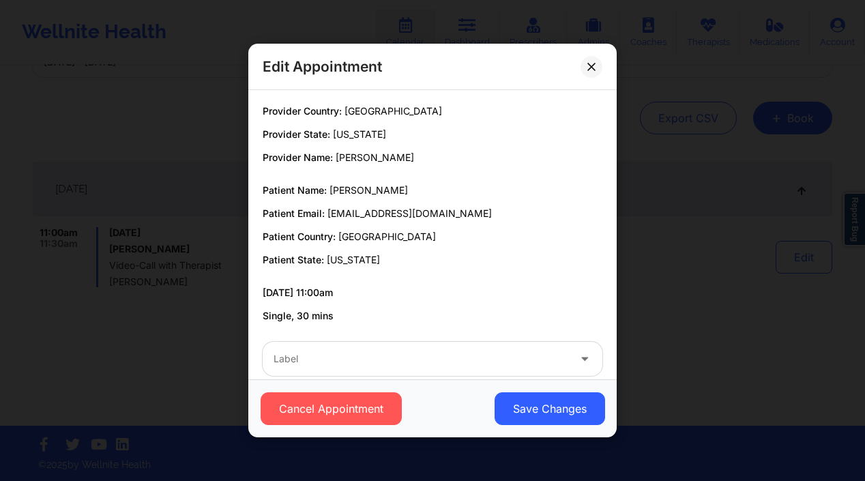
click at [332, 391] on div "Cancel Appointment Save Changes" at bounding box center [432, 408] width 368 height 58
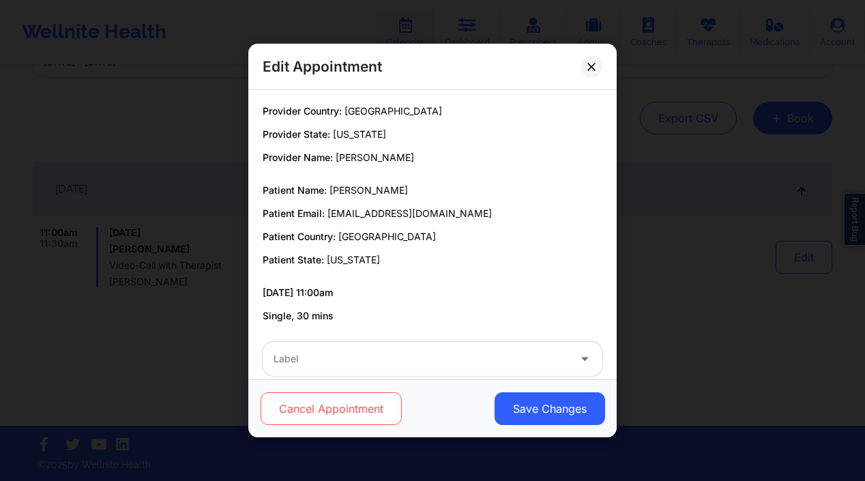
click at [336, 407] on button "Cancel Appointment" at bounding box center [331, 408] width 141 height 33
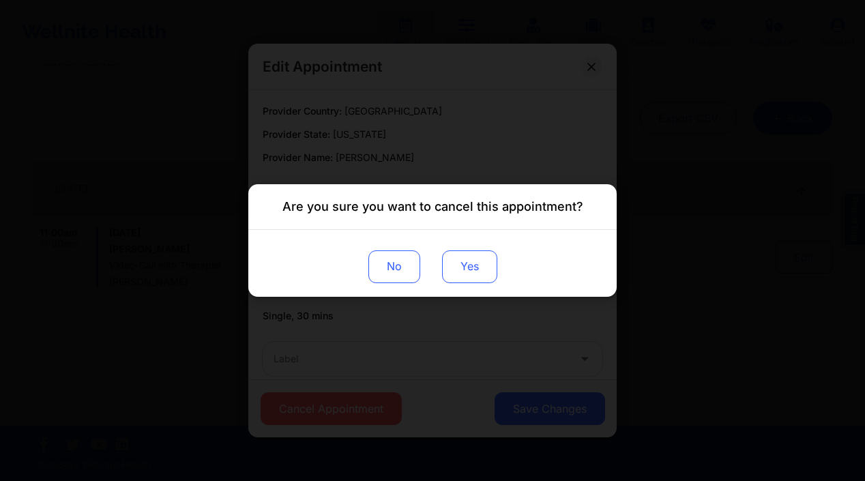
click at [482, 275] on button "Yes" at bounding box center [469, 266] width 55 height 33
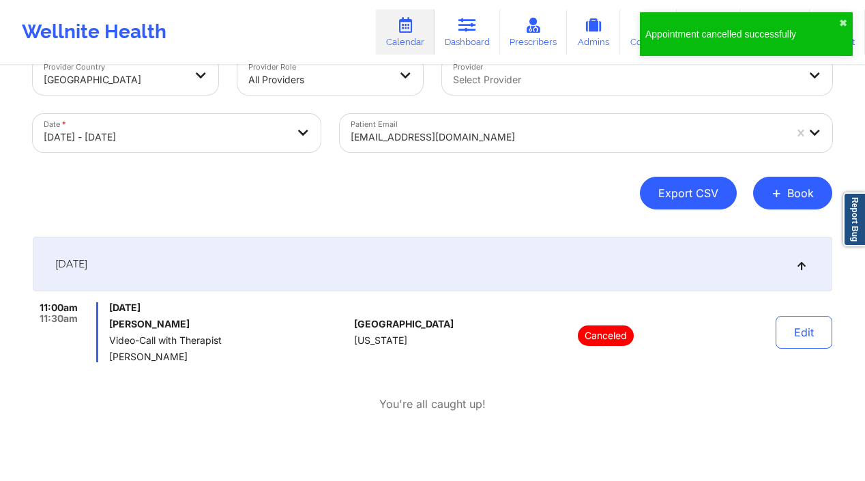
scroll to position [0, 0]
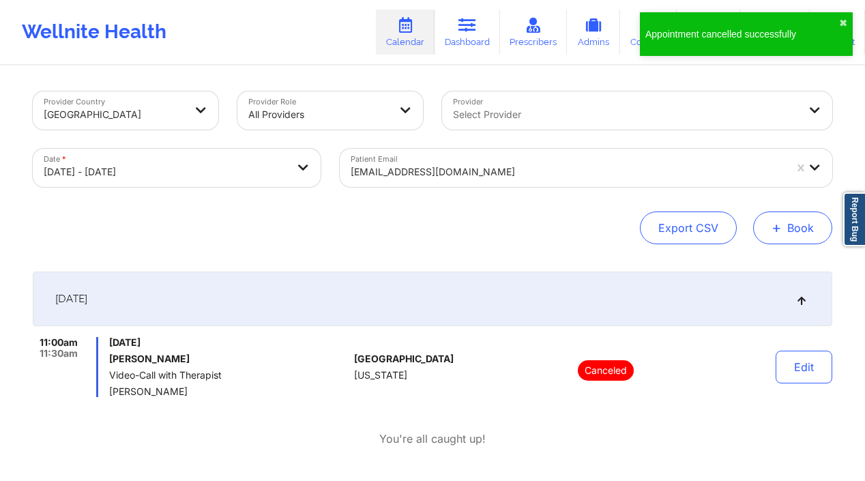
click at [777, 231] on span "+" at bounding box center [777, 228] width 10 height 8
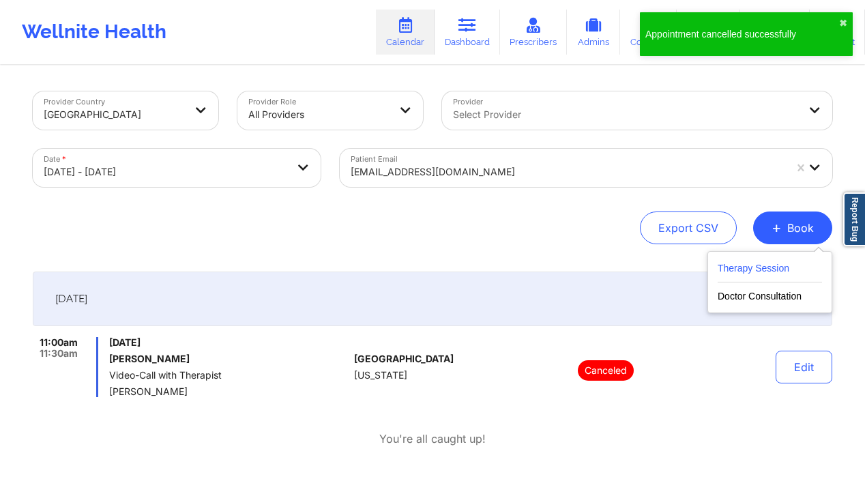
click at [734, 264] on button "Therapy Session" at bounding box center [770, 271] width 104 height 23
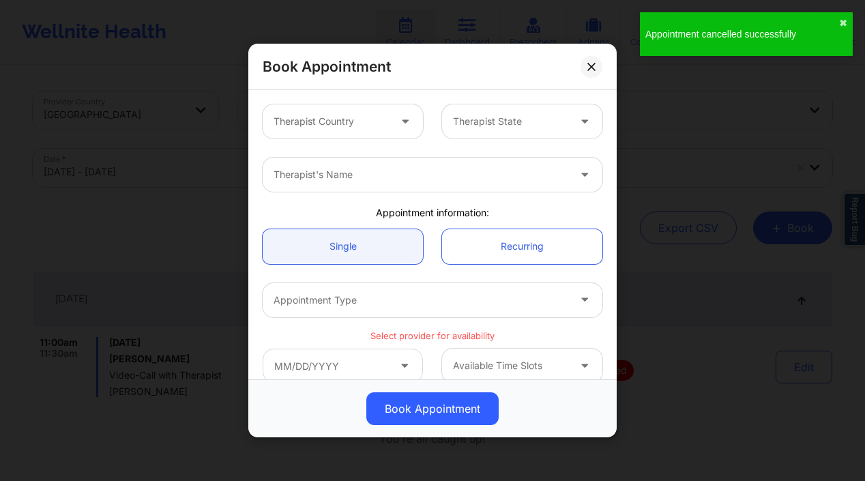
click at [386, 131] on div "Therapist Country" at bounding box center [327, 121] width 128 height 34
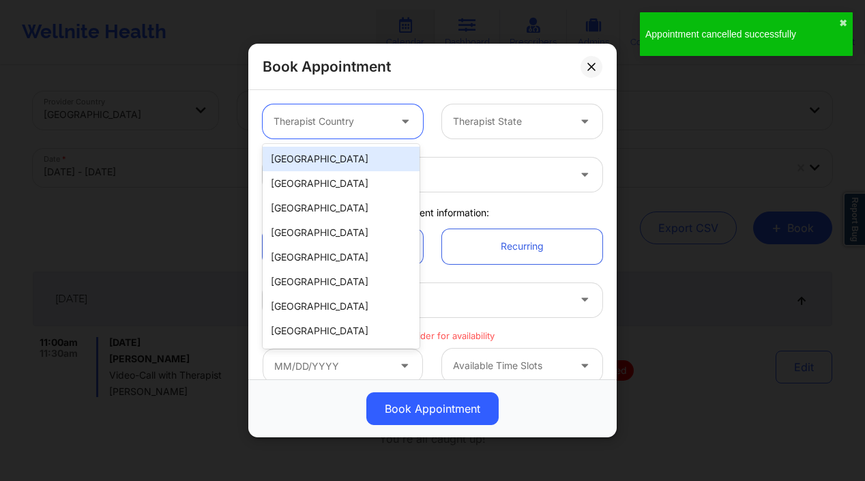
click at [367, 153] on div "[GEOGRAPHIC_DATA]" at bounding box center [341, 159] width 157 height 25
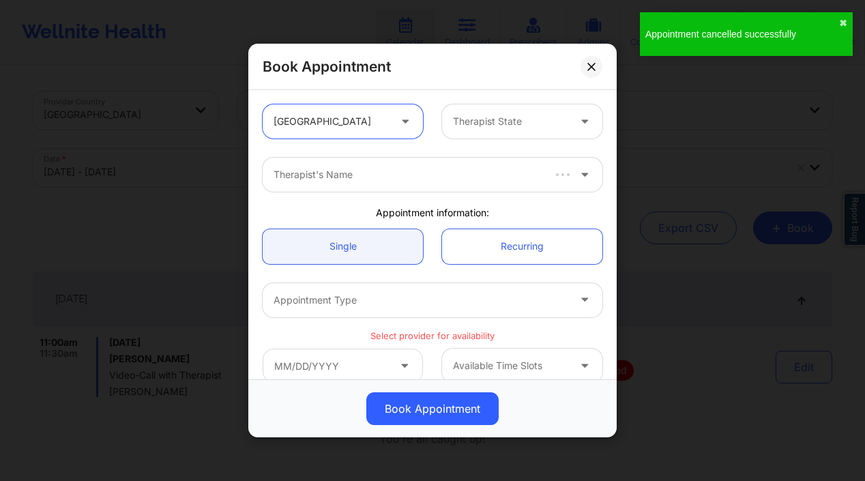
click at [545, 130] on div "Therapist State" at bounding box center [506, 121] width 128 height 34
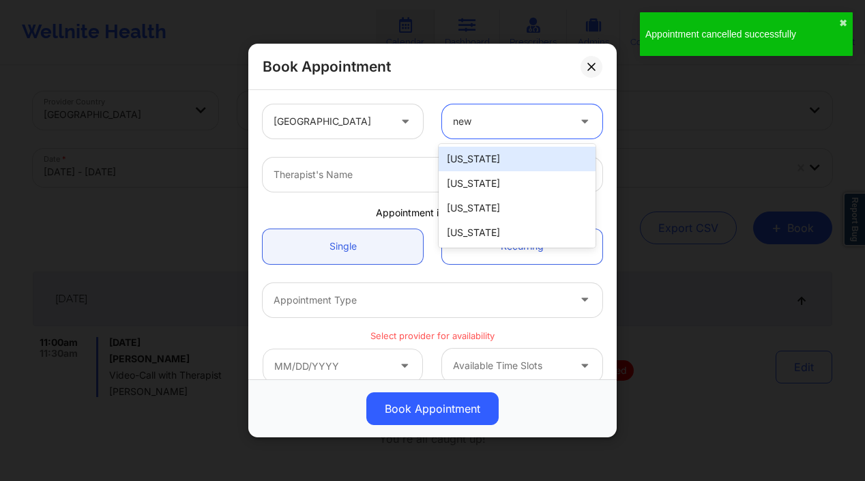
type input "new y"
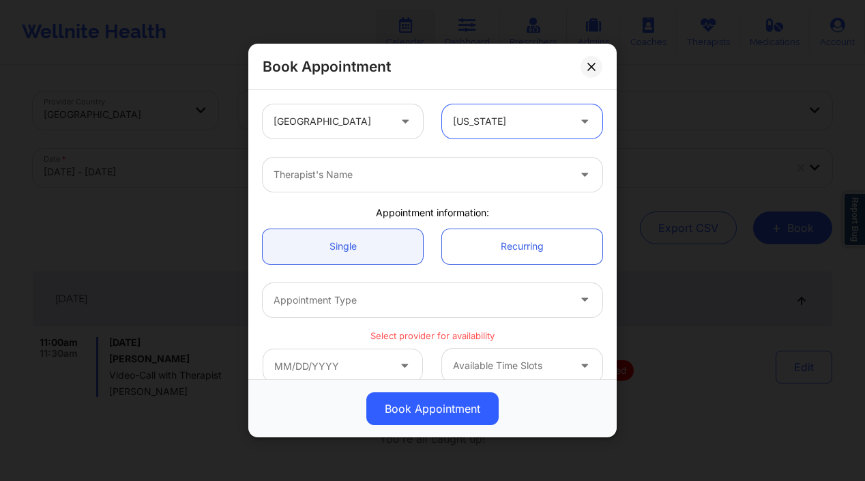
click at [476, 169] on div at bounding box center [421, 174] width 295 height 16
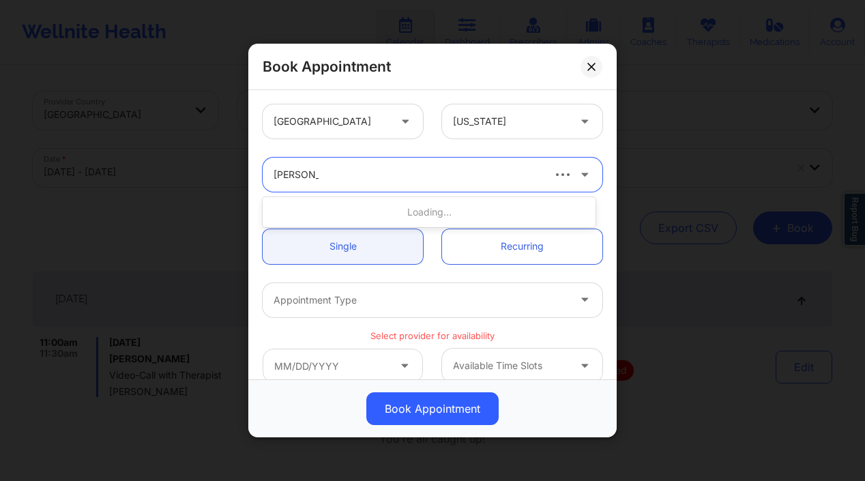
type input "[PERSON_NAME] har"
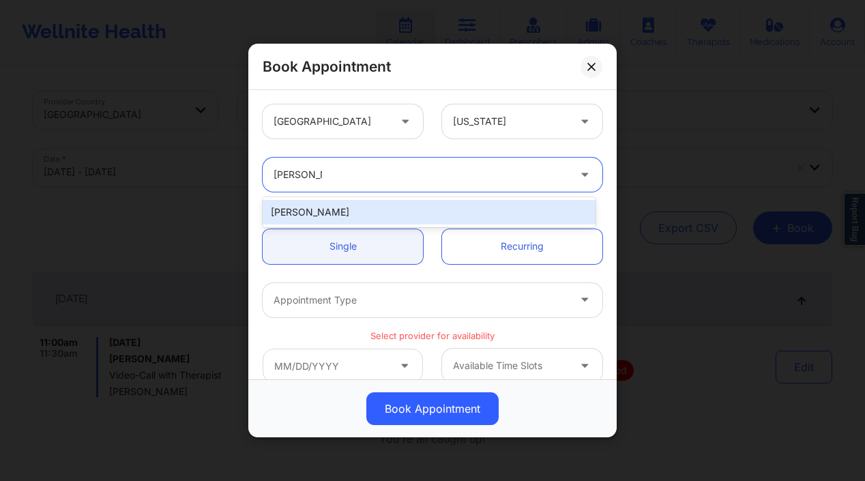
click at [475, 205] on div "[PERSON_NAME]" at bounding box center [429, 212] width 333 height 25
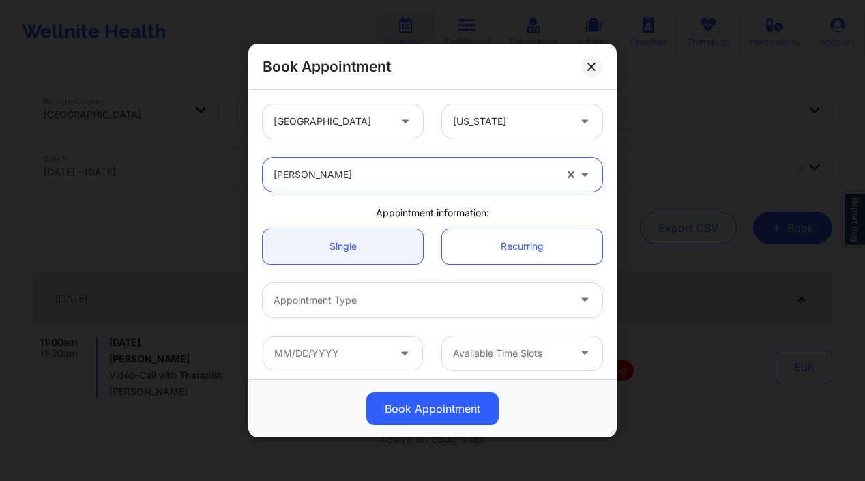
click at [371, 294] on div at bounding box center [421, 300] width 295 height 16
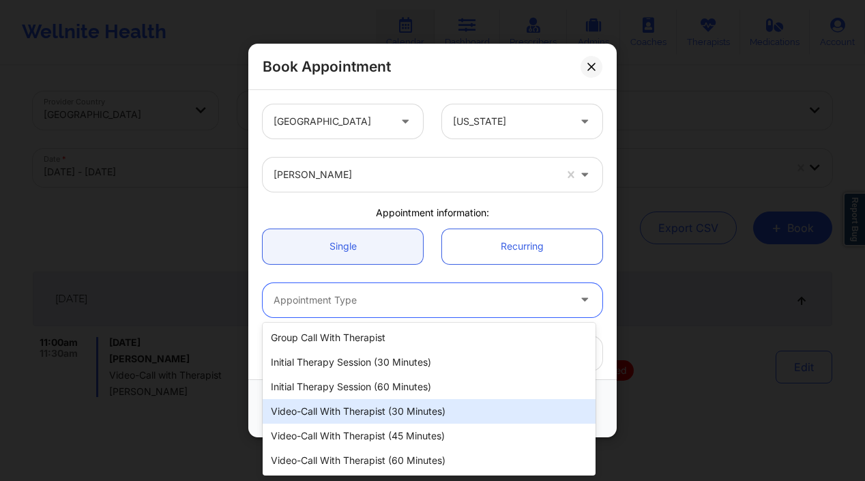
click at [388, 418] on div "Video-Call with Therapist (30 minutes)" at bounding box center [429, 411] width 333 height 25
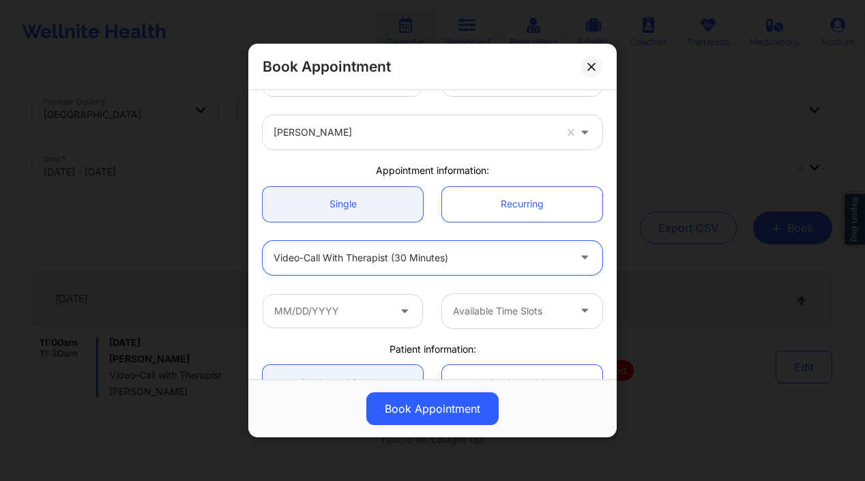
scroll to position [108, 0]
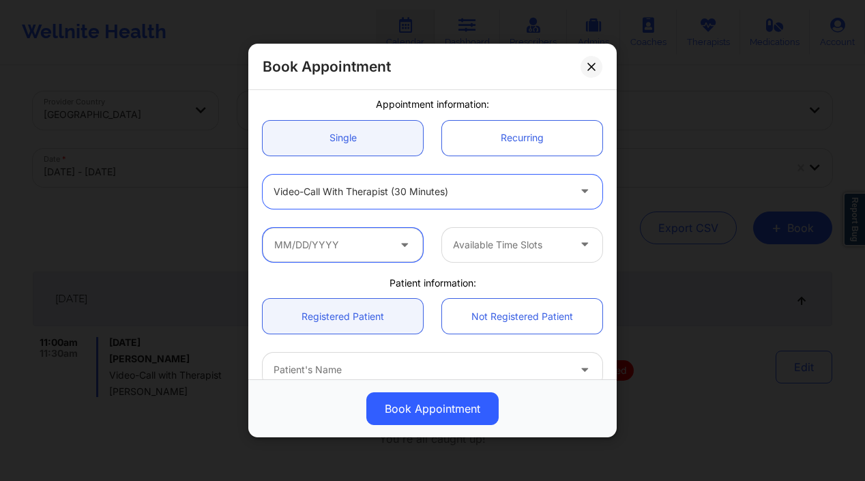
click at [377, 256] on input "text" at bounding box center [343, 245] width 160 height 34
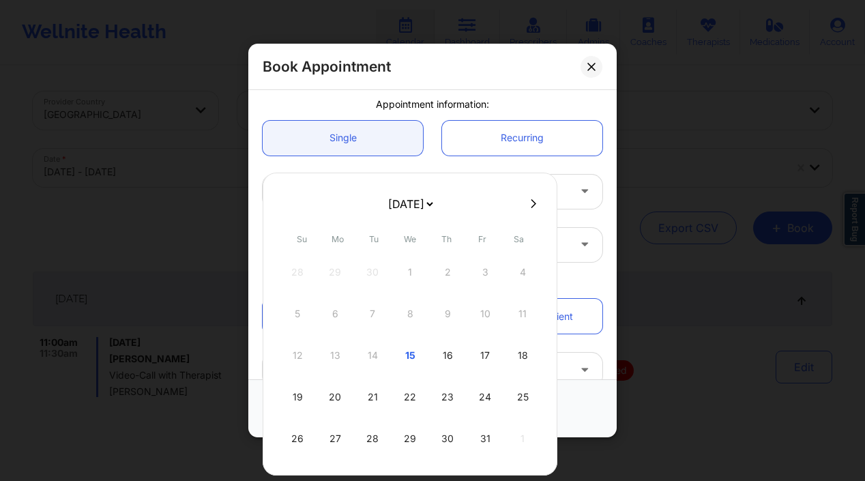
click at [283, 433] on div "26" at bounding box center [297, 439] width 34 height 38
type input "[DATE]"
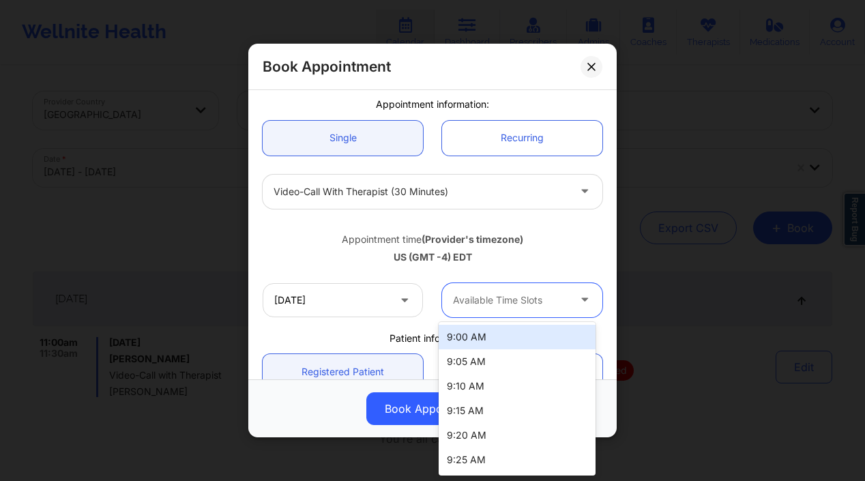
click at [508, 304] on div at bounding box center [510, 300] width 115 height 16
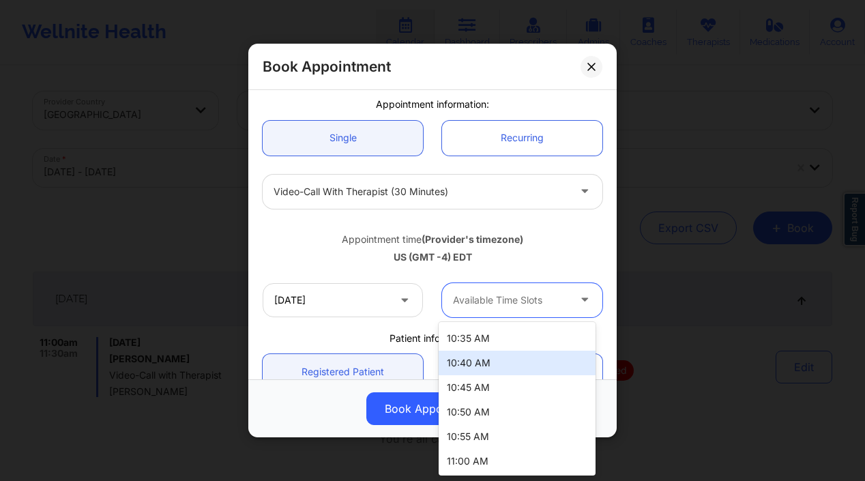
scroll to position [563, 0]
click at [501, 363] on div "11:00 AM" at bounding box center [517, 363] width 157 height 25
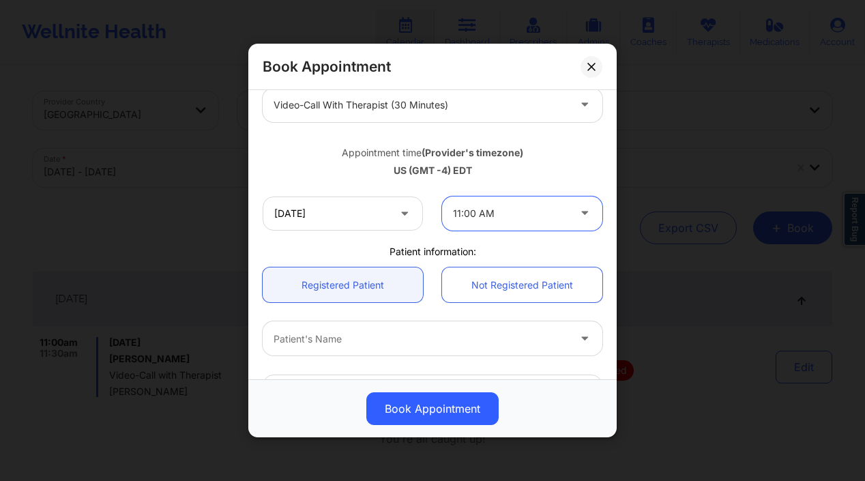
scroll to position [208, 0]
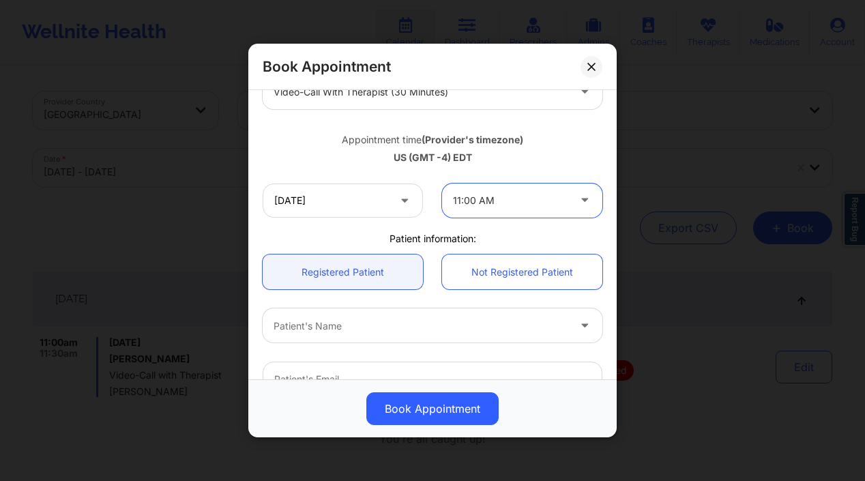
click at [332, 315] on div "Patient's Name" at bounding box center [416, 325] width 307 height 34
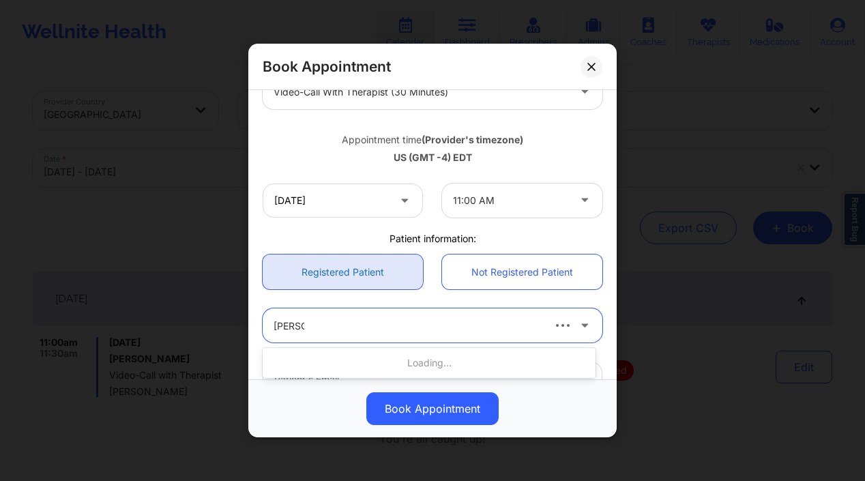
type input "[PERSON_NAME] m c"
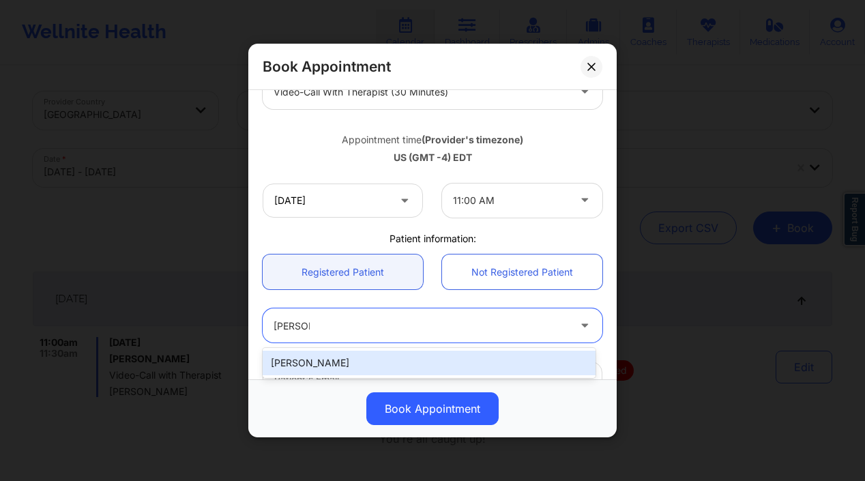
click at [302, 362] on div "[PERSON_NAME]" at bounding box center [429, 363] width 333 height 25
type input "[EMAIL_ADDRESS][DOMAIN_NAME]"
type input "[PHONE_NUMBER]"
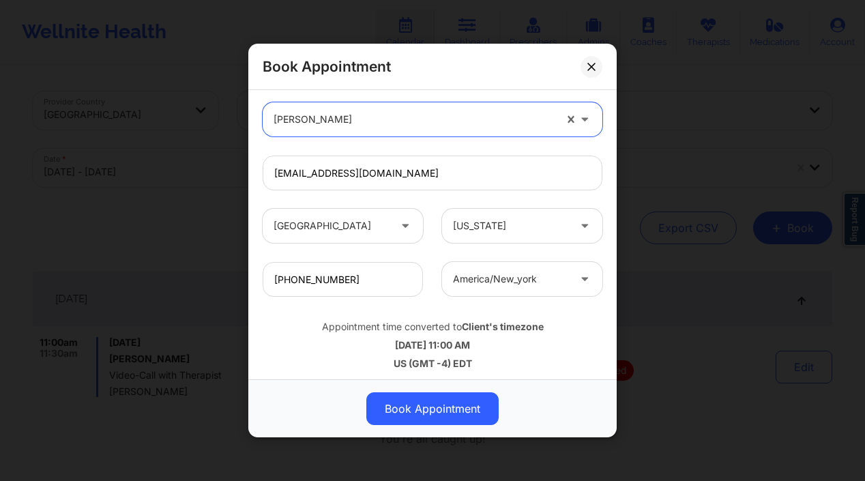
scroll to position [419, 0]
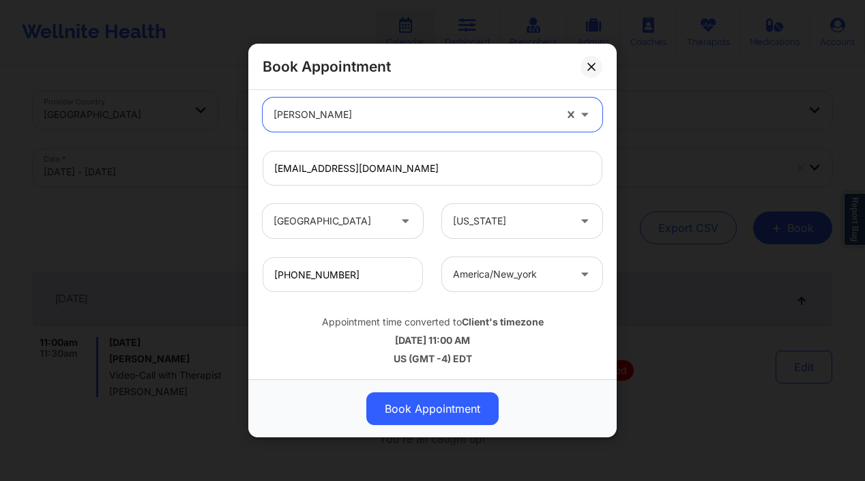
click at [420, 394] on button "Book Appointment" at bounding box center [432, 408] width 132 height 33
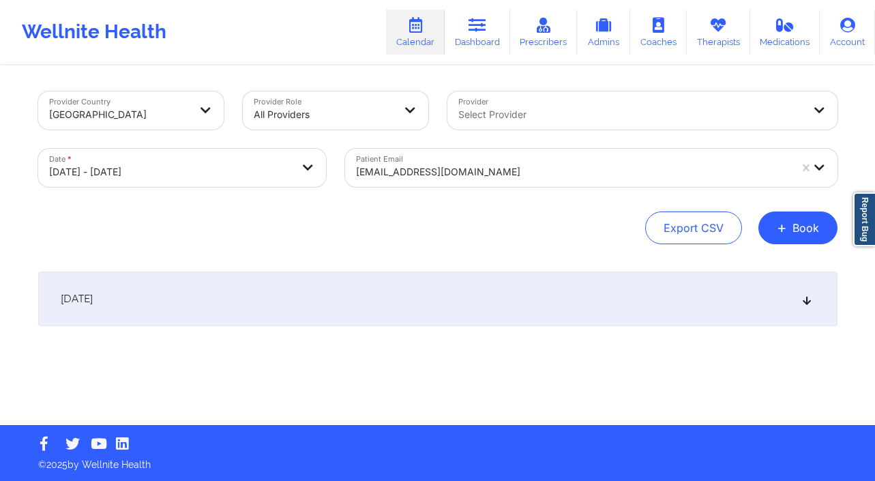
click at [225, 163] on body "Wellnite Health Calendar Dashboard Prescribers Admins Coaches Therapists Medica…" at bounding box center [437, 240] width 875 height 481
select select "2025-9"
select select "2025-10"
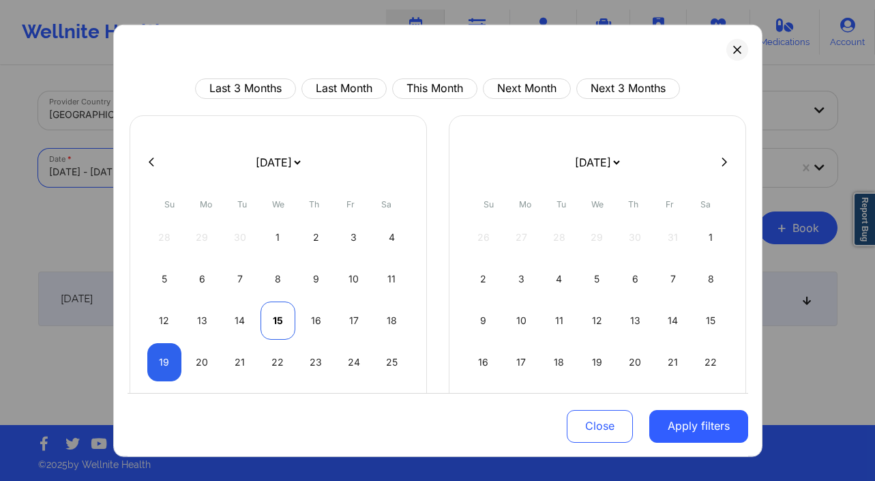
click at [269, 321] on div "15" at bounding box center [278, 320] width 35 height 38
select select "2025-9"
select select "2025-10"
select select "2025-9"
select select "2025-10"
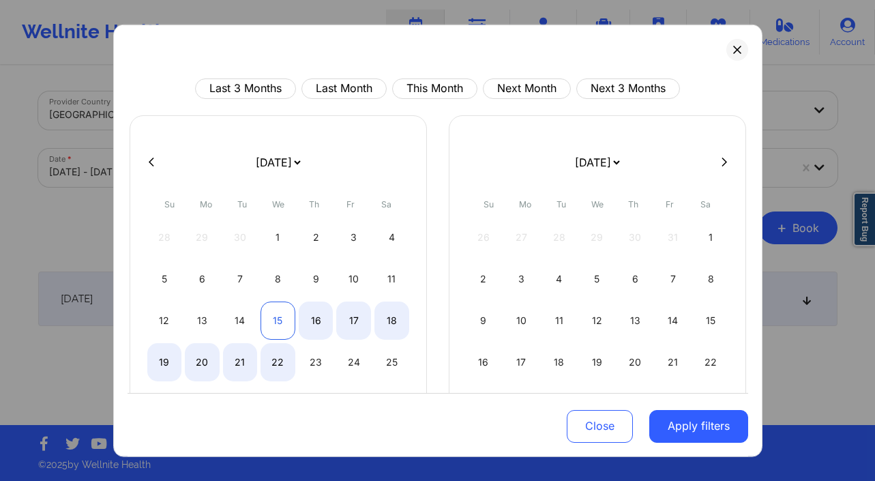
select select "2025-9"
select select "2025-10"
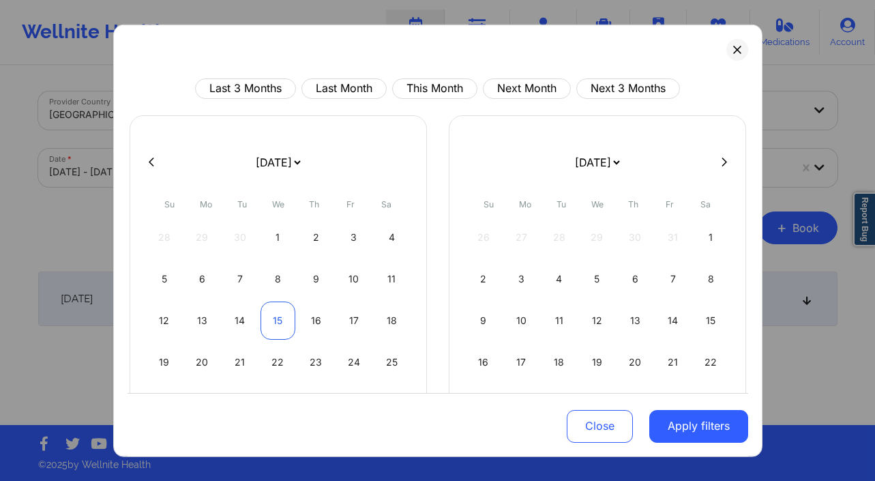
click at [271, 332] on div "15" at bounding box center [278, 320] width 35 height 38
select select "2025-9"
select select "2025-10"
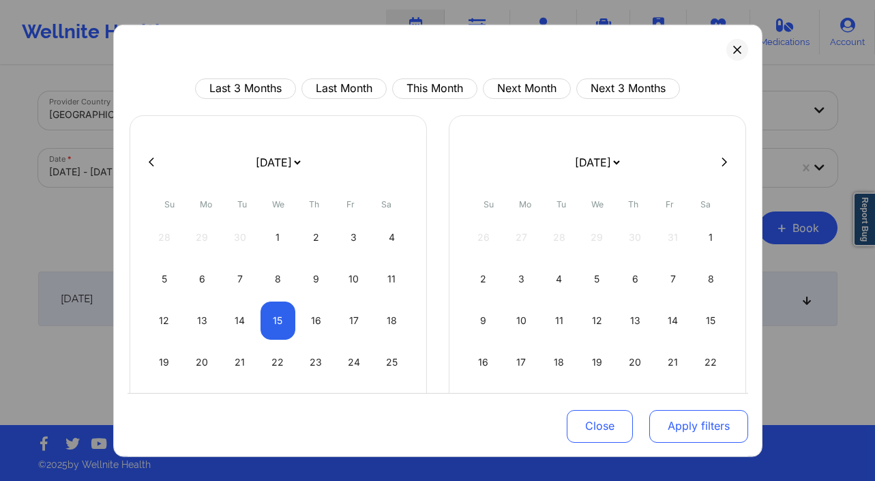
click at [687, 417] on button "Apply filters" at bounding box center [699, 426] width 99 height 33
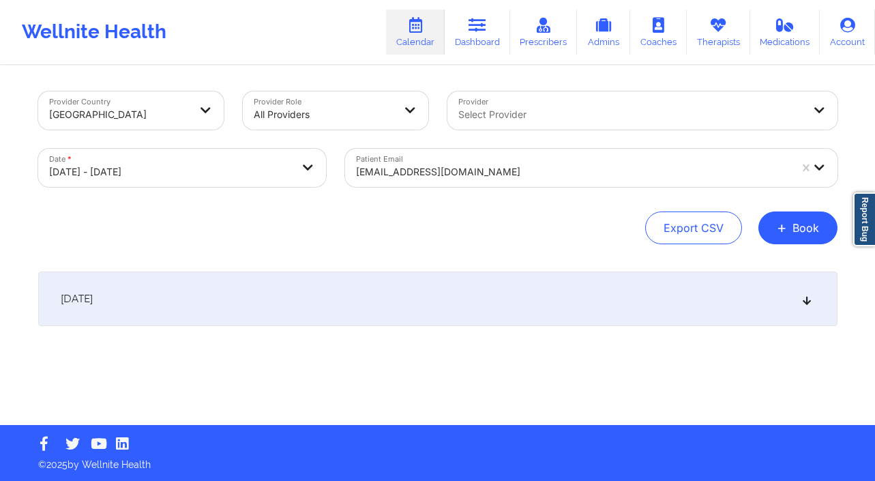
click at [413, 175] on div at bounding box center [573, 172] width 434 height 16
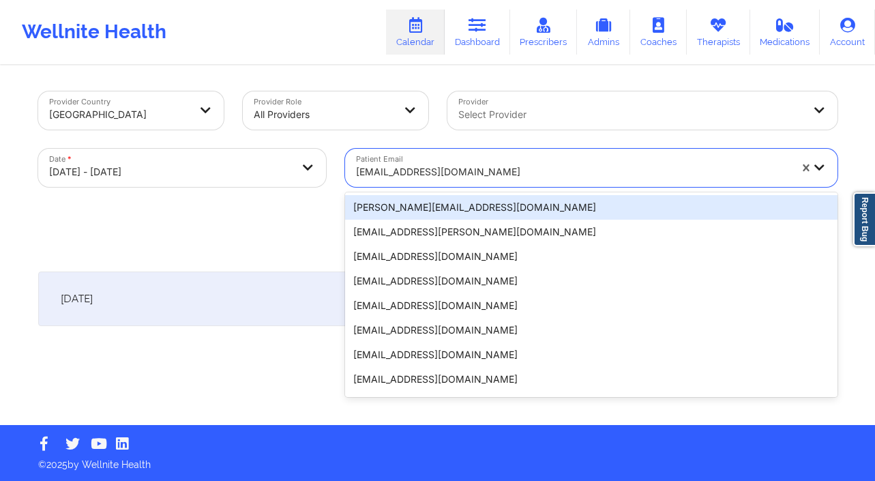
click at [413, 174] on div at bounding box center [573, 172] width 434 height 16
paste input "[EMAIL_ADDRESS][DOMAIN_NAME]"
type input "[EMAIL_ADDRESS][DOMAIN_NAME]"
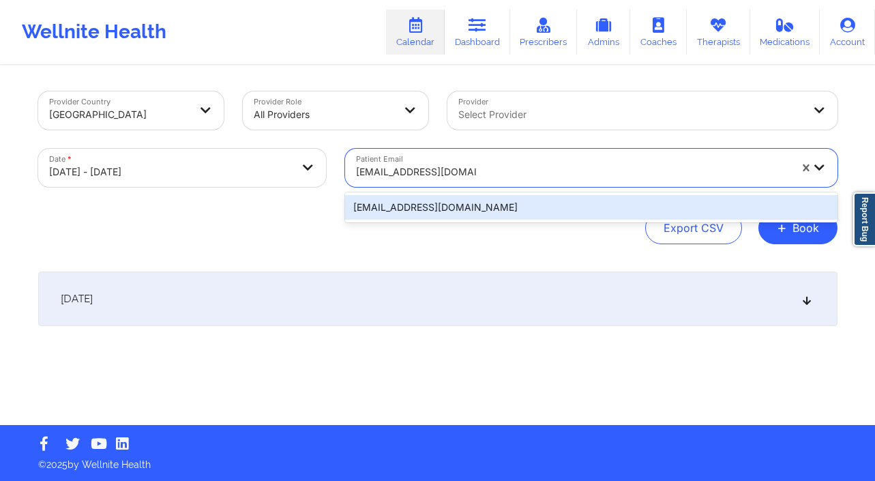
click at [450, 213] on div "[EMAIL_ADDRESS][DOMAIN_NAME]" at bounding box center [591, 207] width 493 height 25
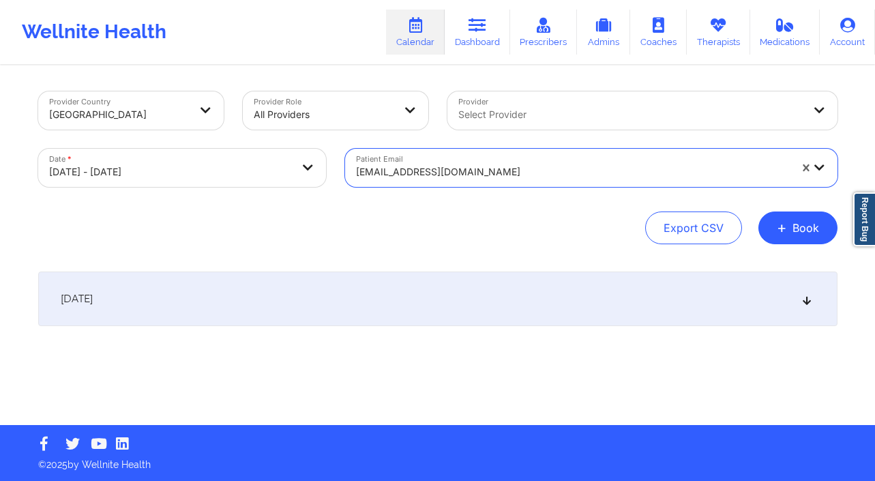
click at [370, 322] on div "[DATE]" at bounding box center [438, 299] width 800 height 55
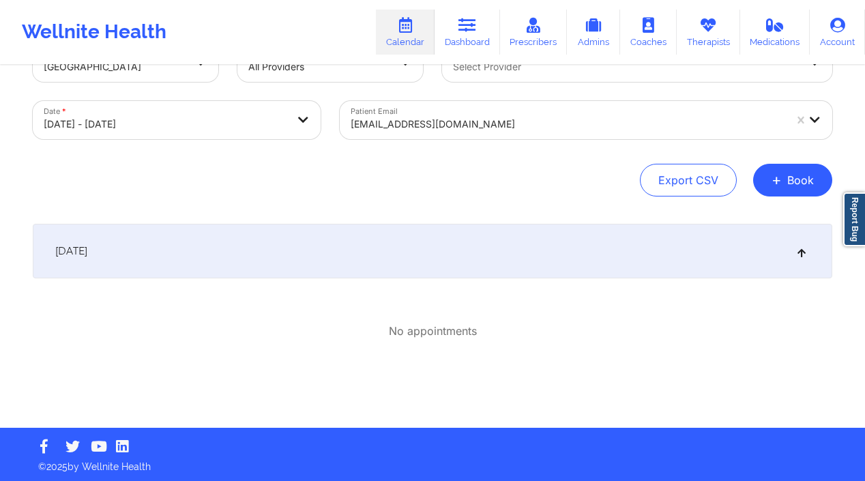
scroll to position [50, 0]
